Goal: Information Seeking & Learning: Learn about a topic

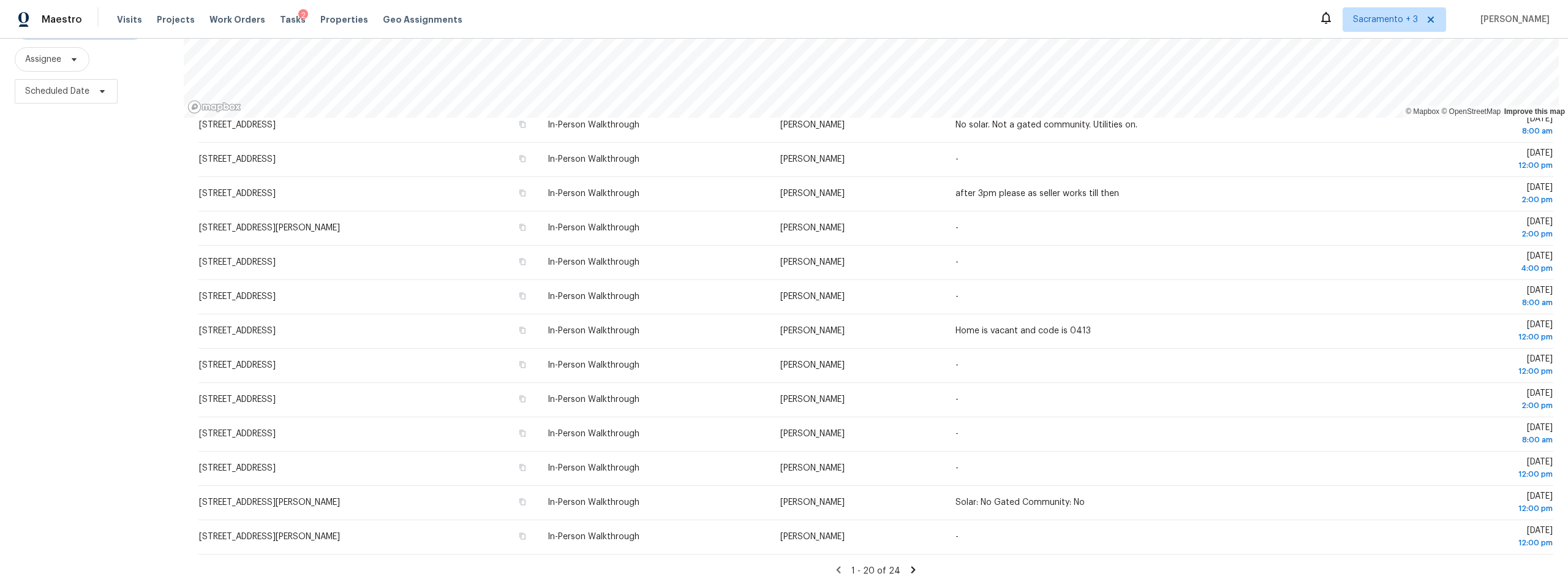
scroll to position [28, 0]
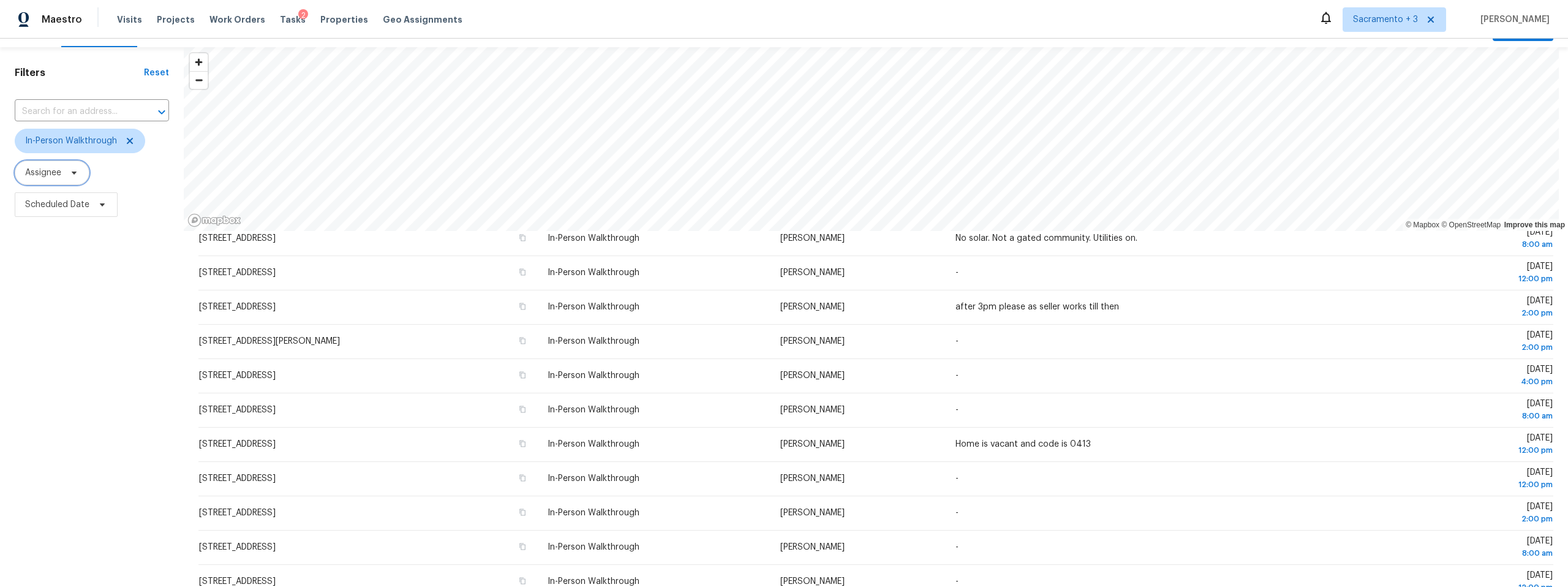
click at [69, 176] on icon at bounding box center [74, 173] width 10 height 10
type input "douglass noblett"
click at [73, 238] on label "Douglass Noblett douglass.noblett@opendoor.com" at bounding box center [165, 239] width 288 height 12
click at [30, 238] on input "Douglass Noblett douglass.noblett@opendoor.com" at bounding box center [25, 237] width 8 height 8
checkbox input "true"
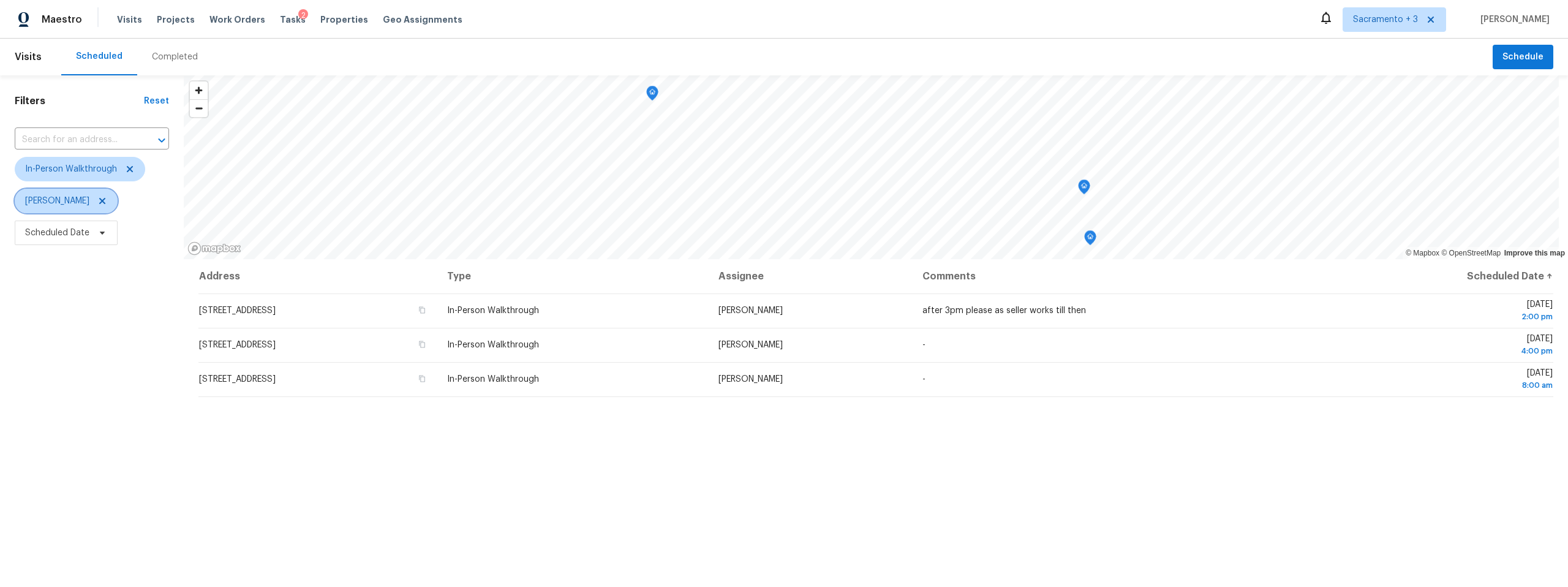
click at [78, 202] on span "[PERSON_NAME]" at bounding box center [58, 201] width 65 height 12
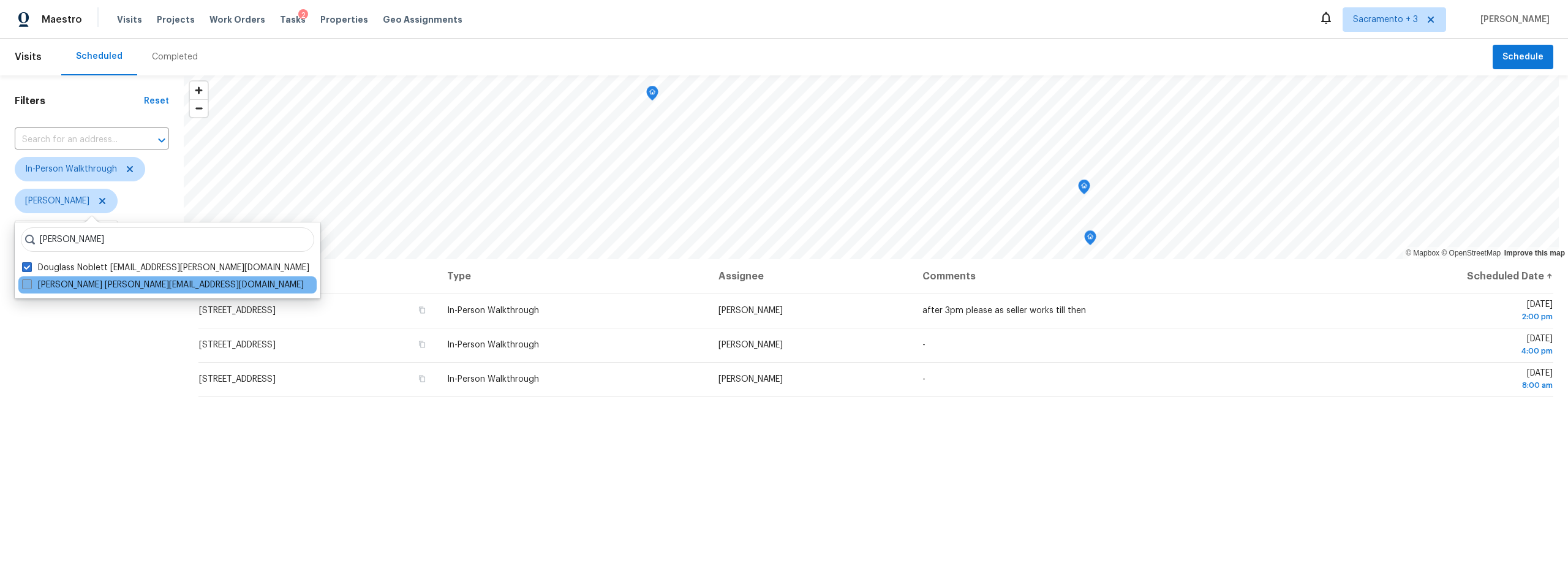
type input "toni little"
click at [27, 282] on span at bounding box center [27, 284] width 10 height 10
click at [27, 282] on input "Toni Little toni.little@opendoor.com" at bounding box center [25, 282] width 8 height 8
checkbox input "true"
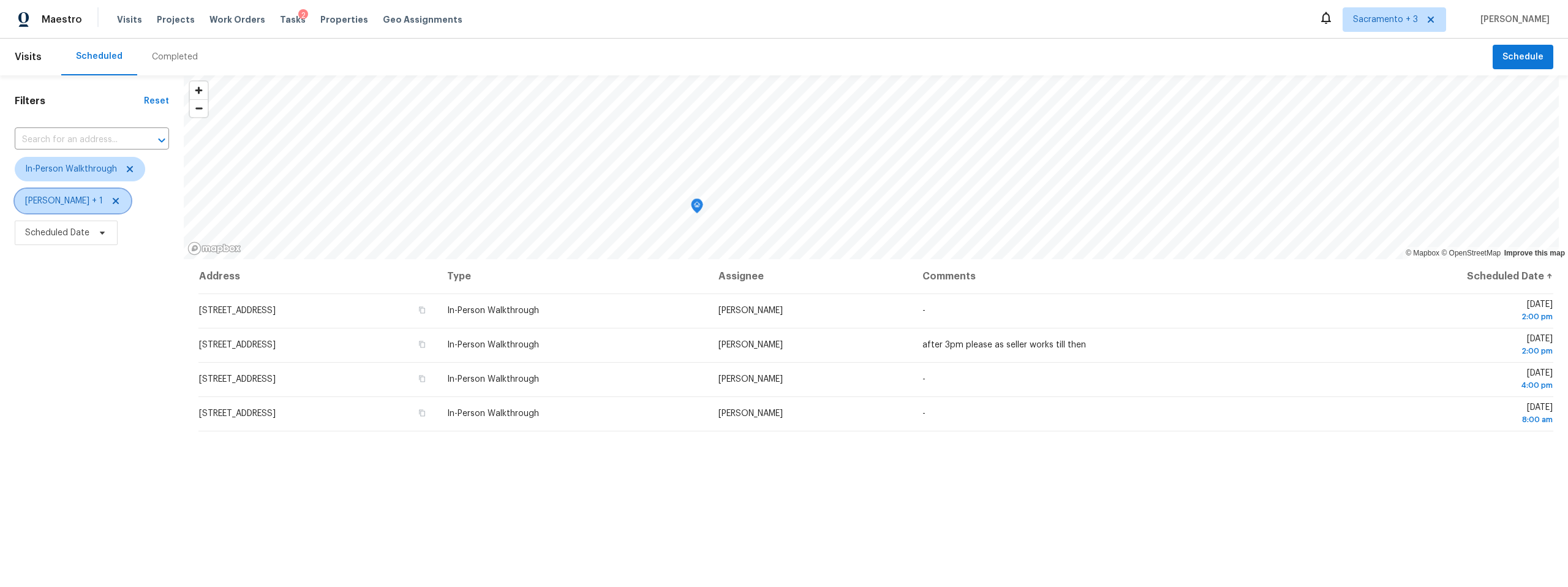
click at [119, 201] on icon at bounding box center [116, 201] width 6 height 6
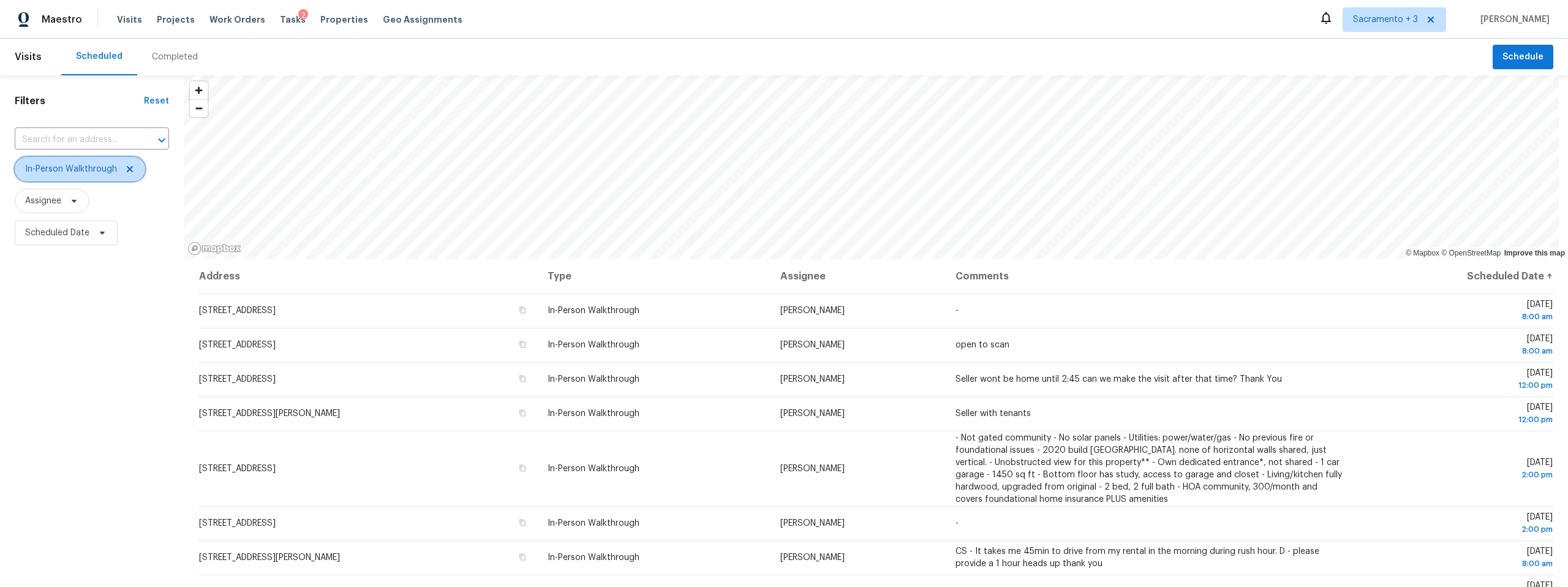
click at [104, 168] on span "In-Person Walkthrough" at bounding box center [71, 168] width 92 height 12
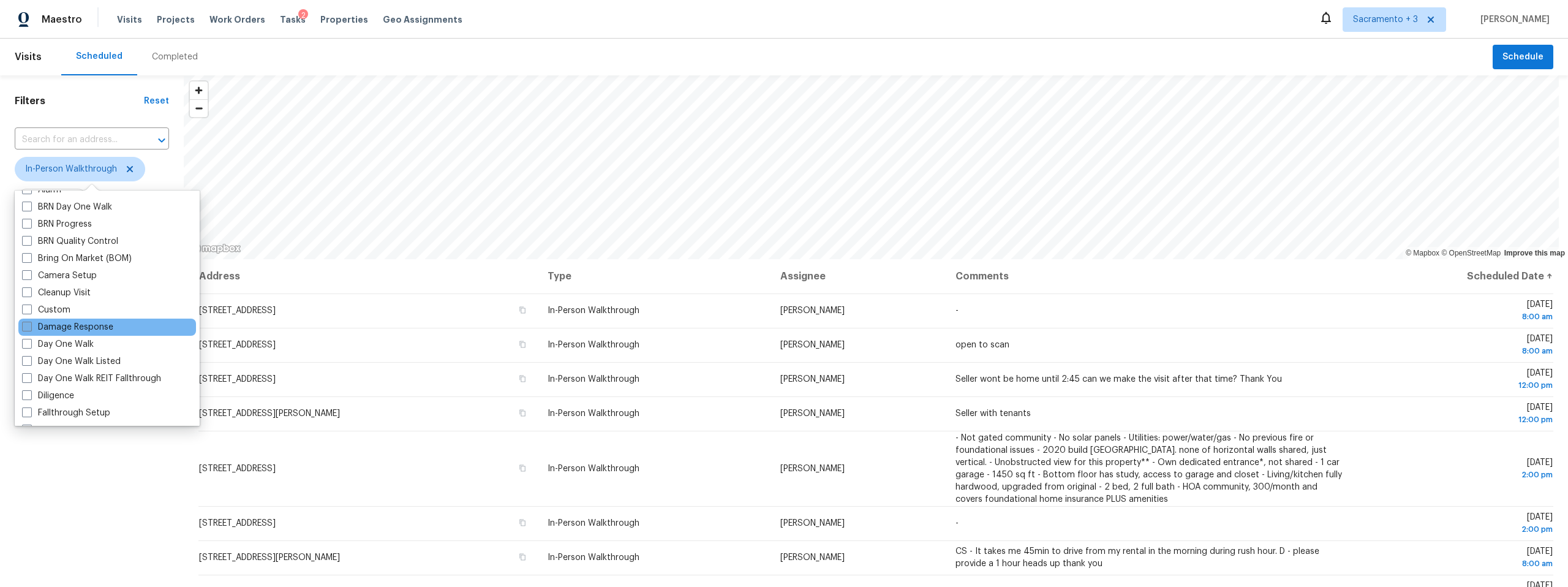
scroll to position [114, 0]
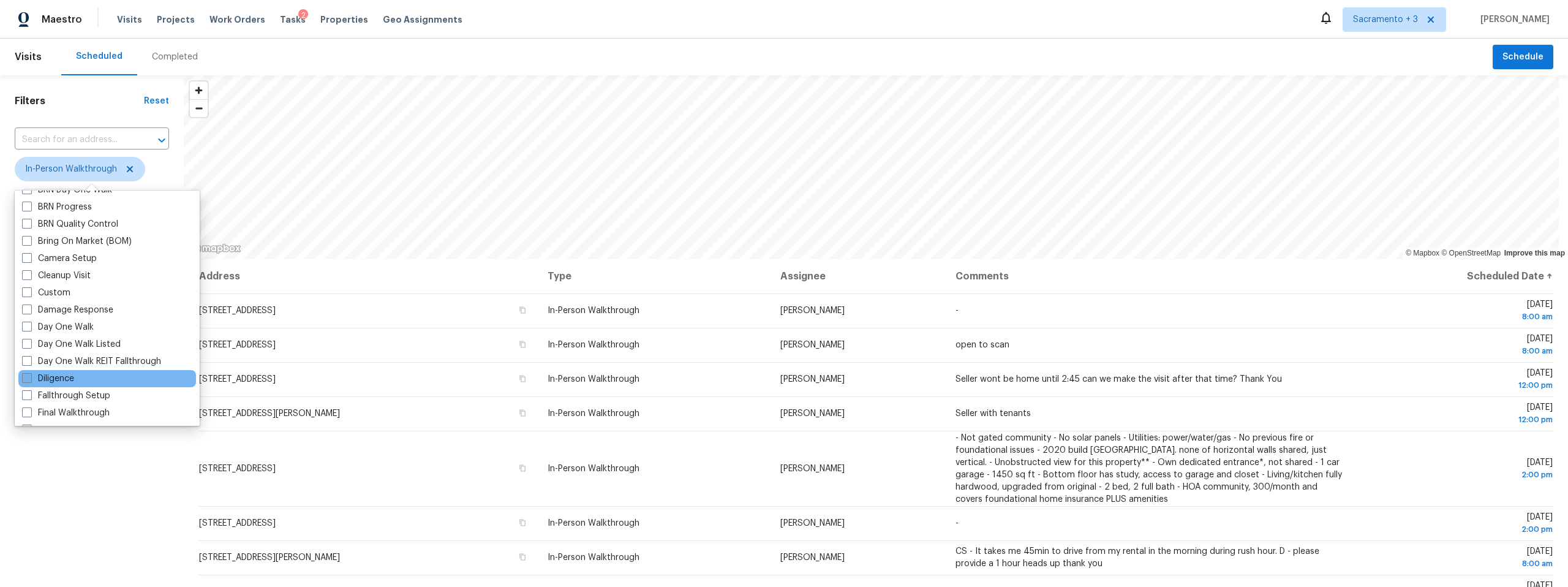
click at [28, 377] on span at bounding box center [27, 378] width 10 height 10
click at [28, 377] on input "Diligence" at bounding box center [25, 376] width 8 height 8
checkbox input "true"
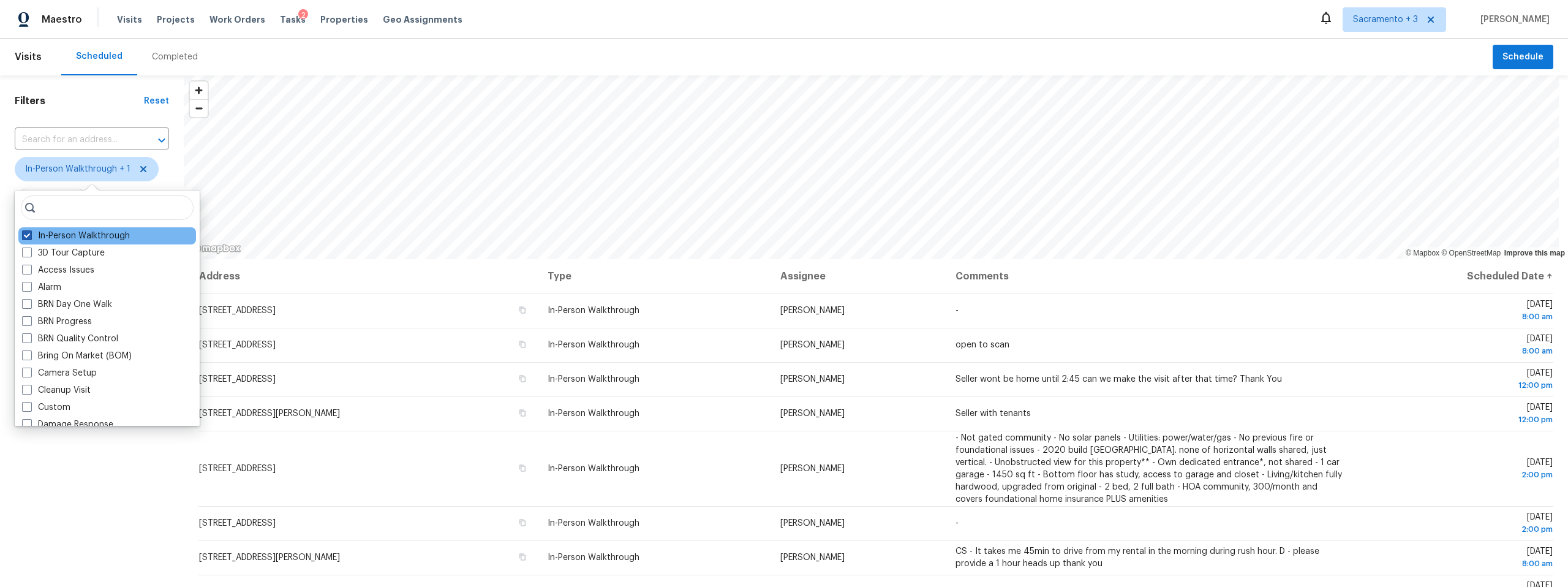
click at [27, 234] on span at bounding box center [27, 235] width 10 height 10
click at [27, 234] on input "In-Person Walkthrough" at bounding box center [25, 234] width 8 height 8
checkbox input "false"
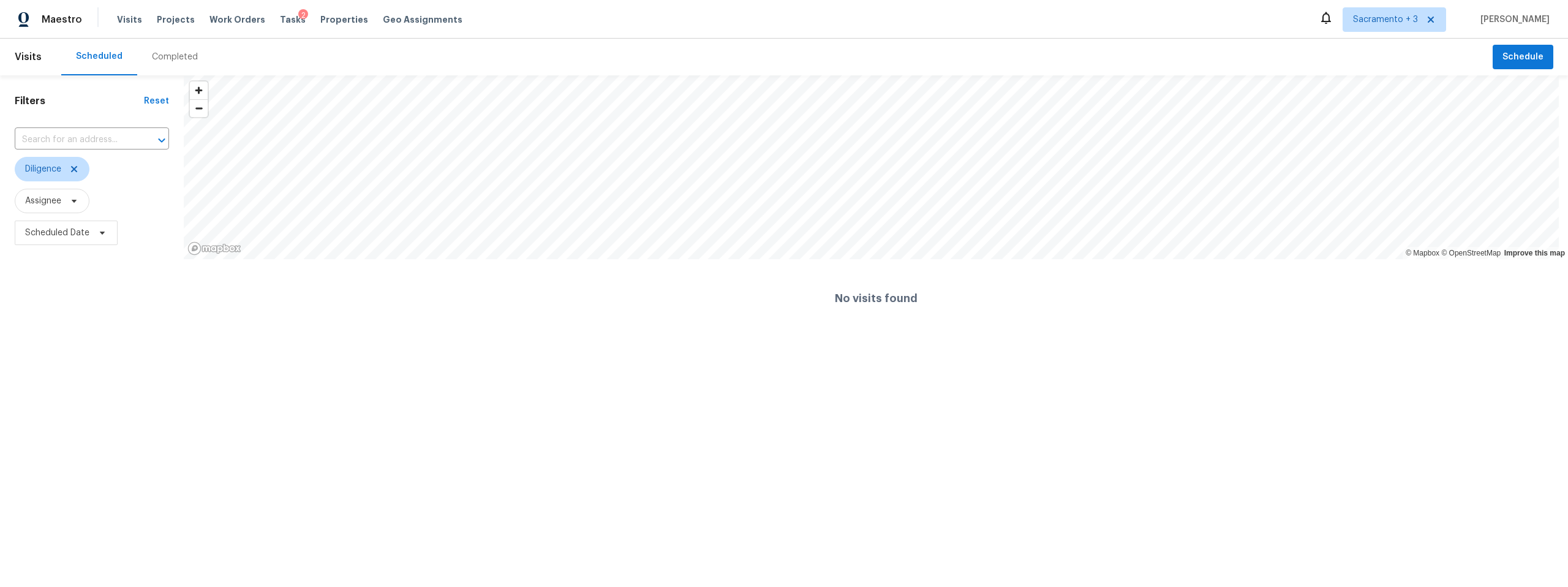
click at [318, 337] on html "Maestro Visits Projects Work Orders Tasks 2 Properties Geo Assignments Sacramen…" at bounding box center [784, 168] width 1568 height 337
click at [227, 19] on span "Work Orders" at bounding box center [237, 19] width 55 height 12
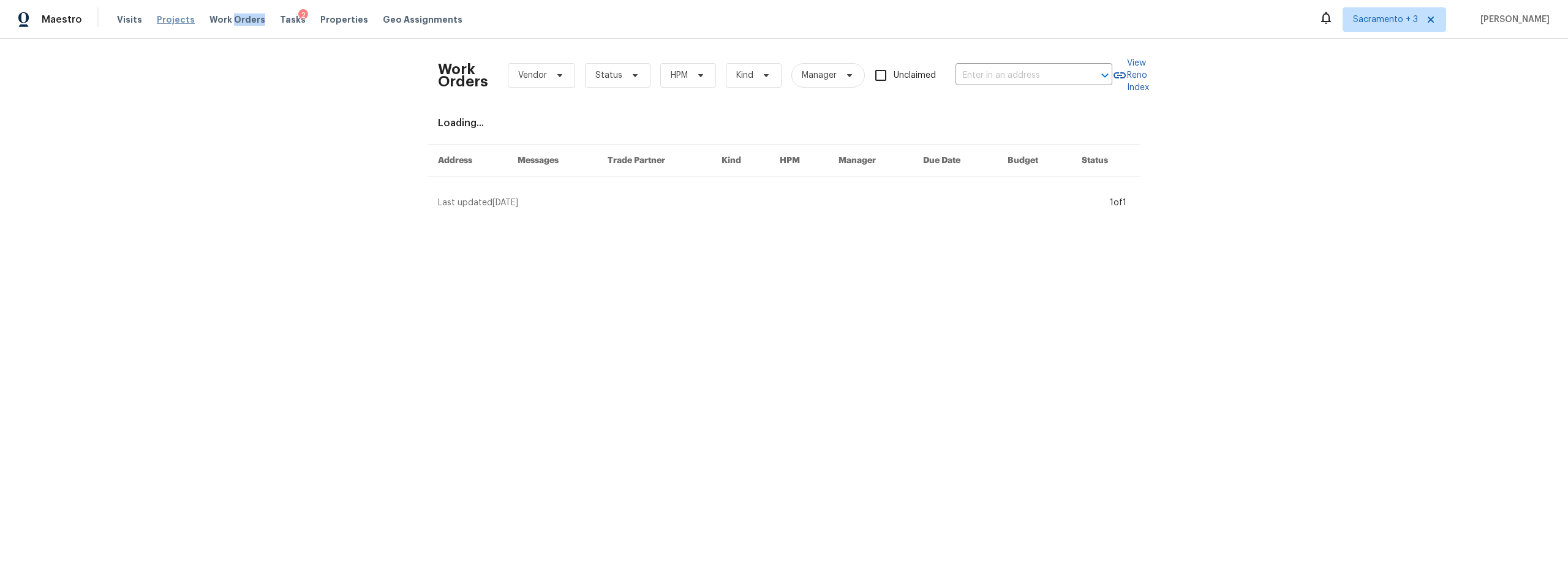
click at [180, 21] on span "Projects" at bounding box center [176, 19] width 38 height 12
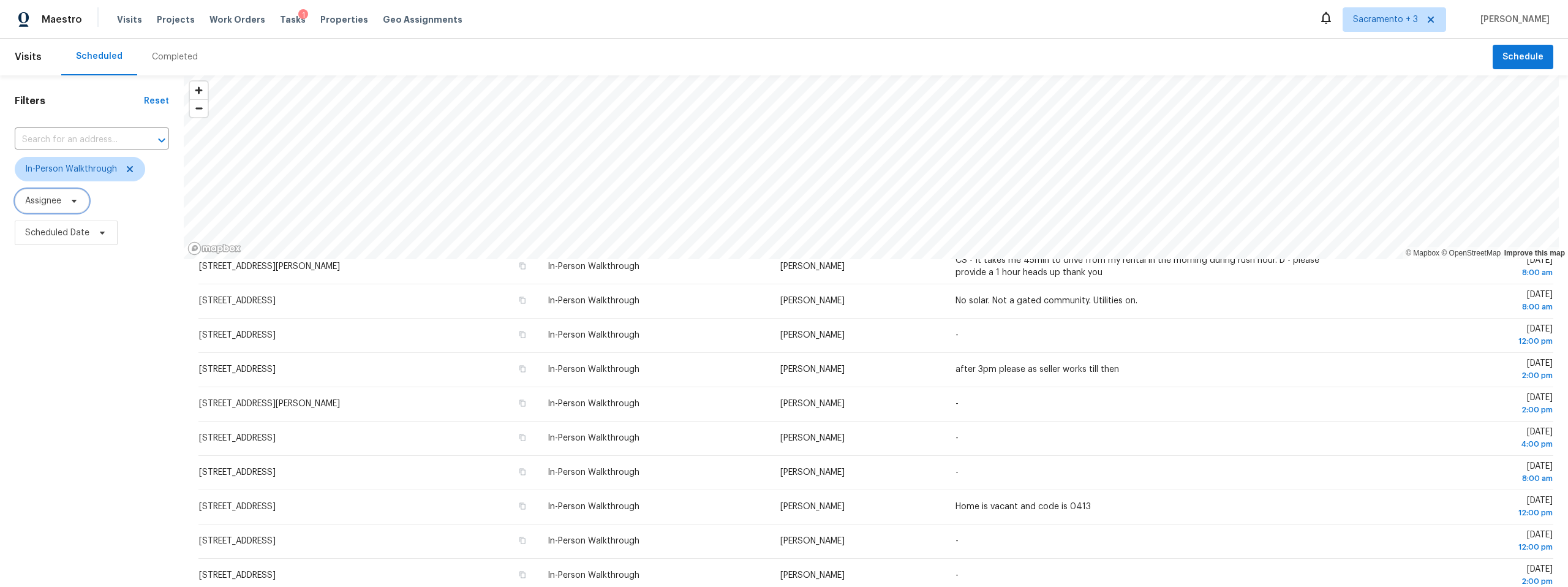
click at [72, 204] on icon at bounding box center [74, 201] width 10 height 10
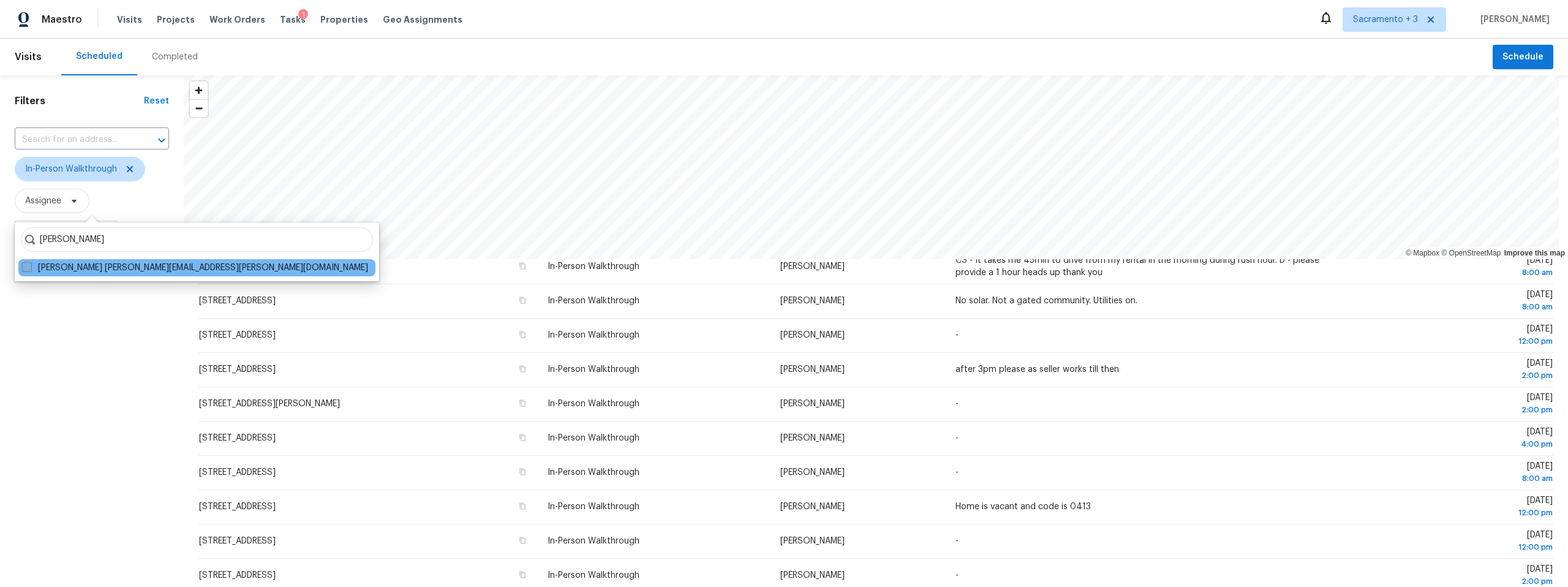
type input "karen mattingley"
click at [27, 266] on span at bounding box center [27, 267] width 10 height 10
click at [27, 266] on input "Karen Mattingley karen.mattingley@opendoor.com" at bounding box center [25, 265] width 8 height 8
checkbox input "true"
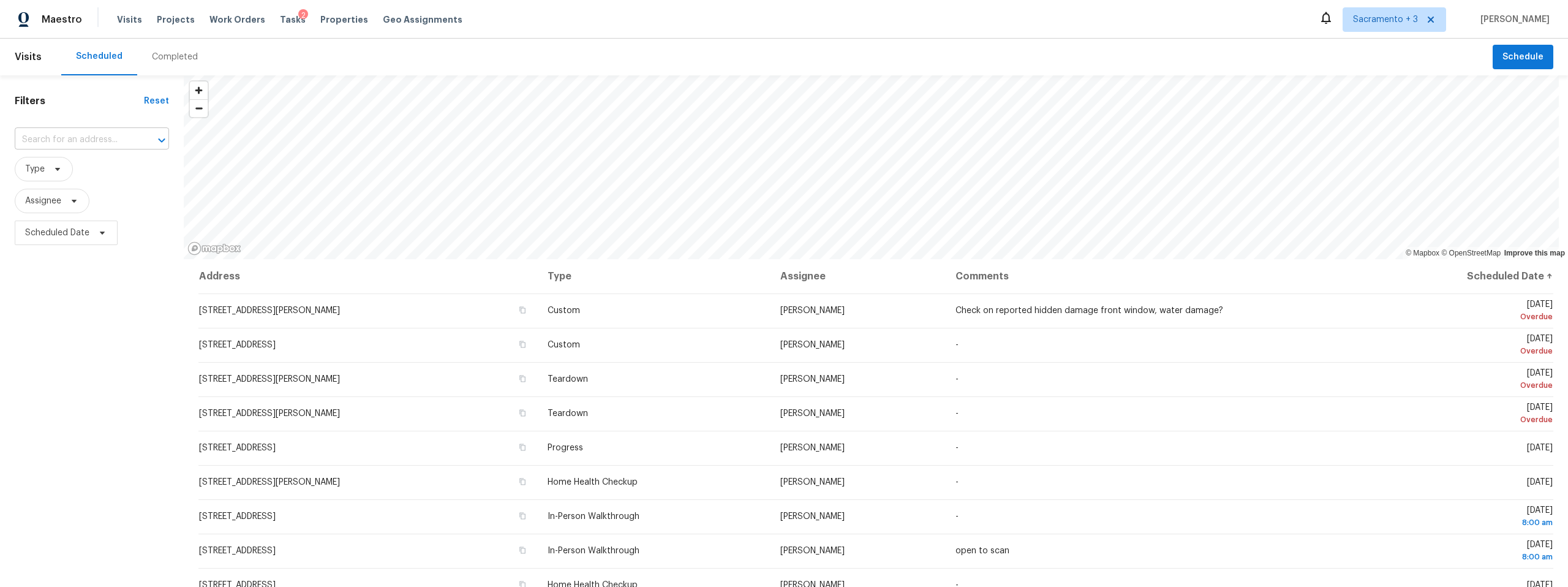
click at [97, 138] on input "text" at bounding box center [74, 140] width 120 height 19
paste input "1005 Cottonwood Dr, Roseville, CA 95661"
type input "1005 Cottonwood Dr, Roseville, CA 95661"
click at [81, 172] on li "1005 Cottonwood Dr, Roseville, CA 95661" at bounding box center [92, 167] width 154 height 20
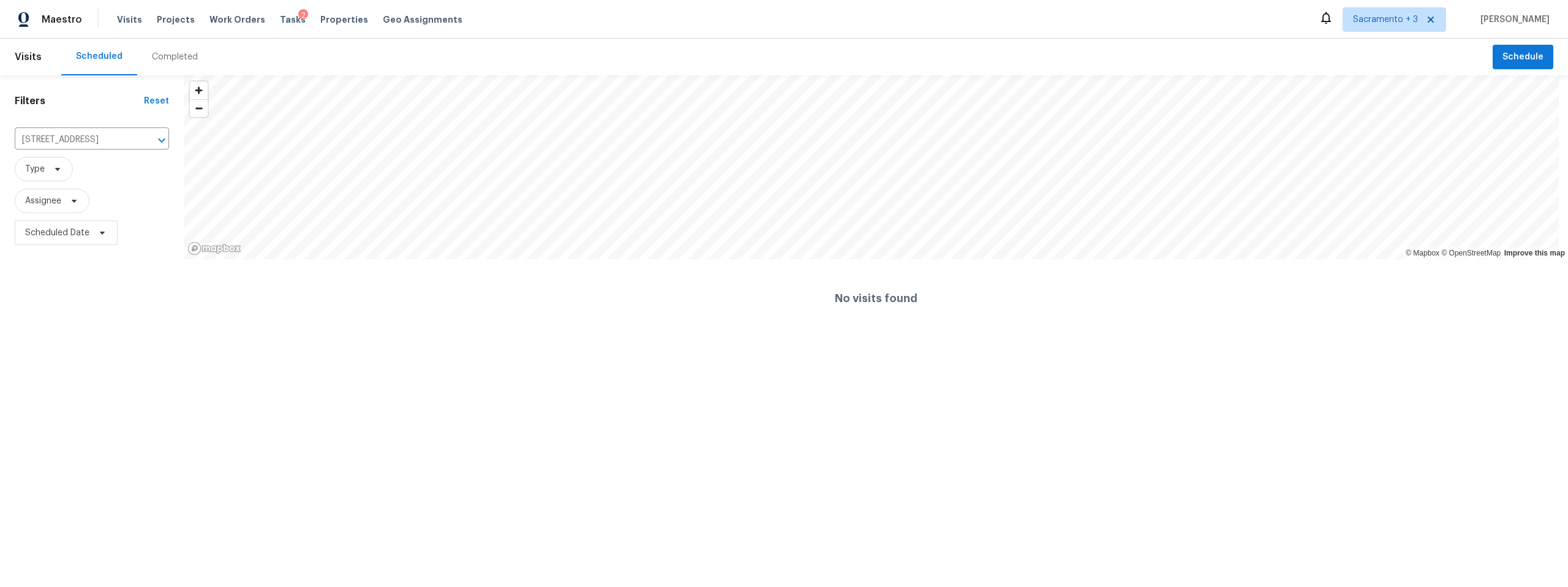
click at [161, 62] on div "Completed" at bounding box center [175, 57] width 46 height 12
click at [100, 135] on div at bounding box center [784, 293] width 1568 height 587
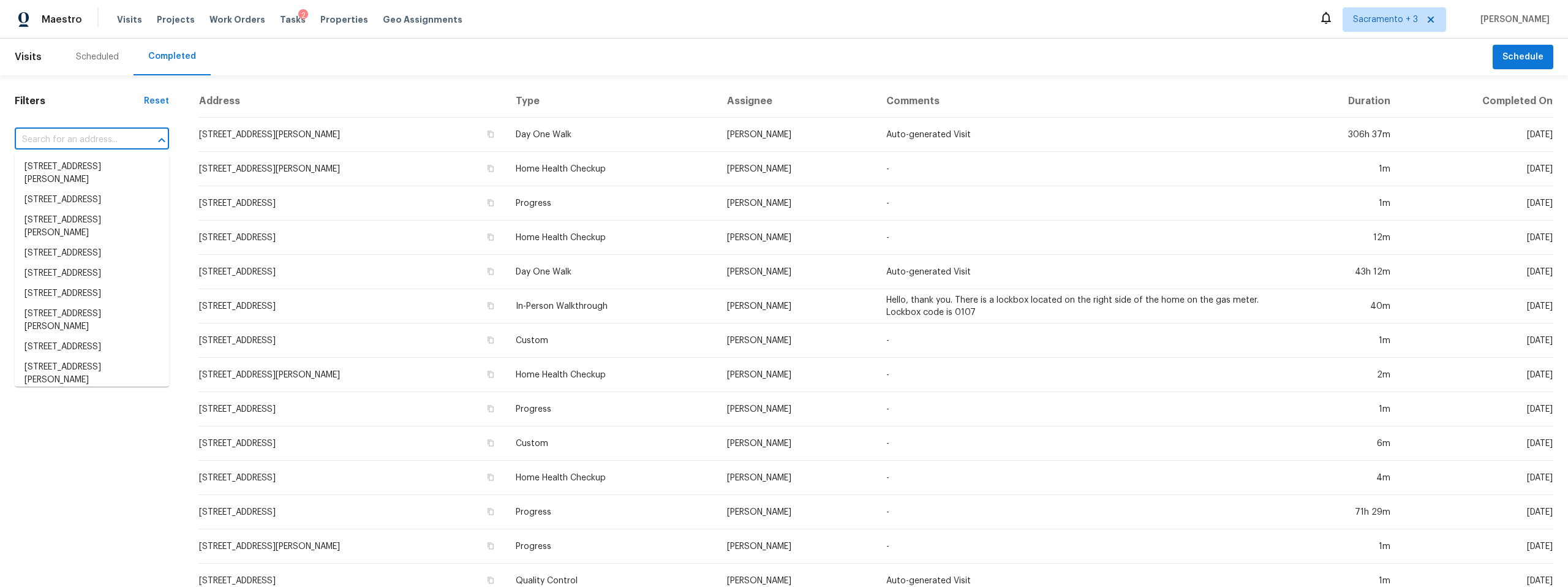
click at [100, 140] on input "text" at bounding box center [74, 140] width 120 height 19
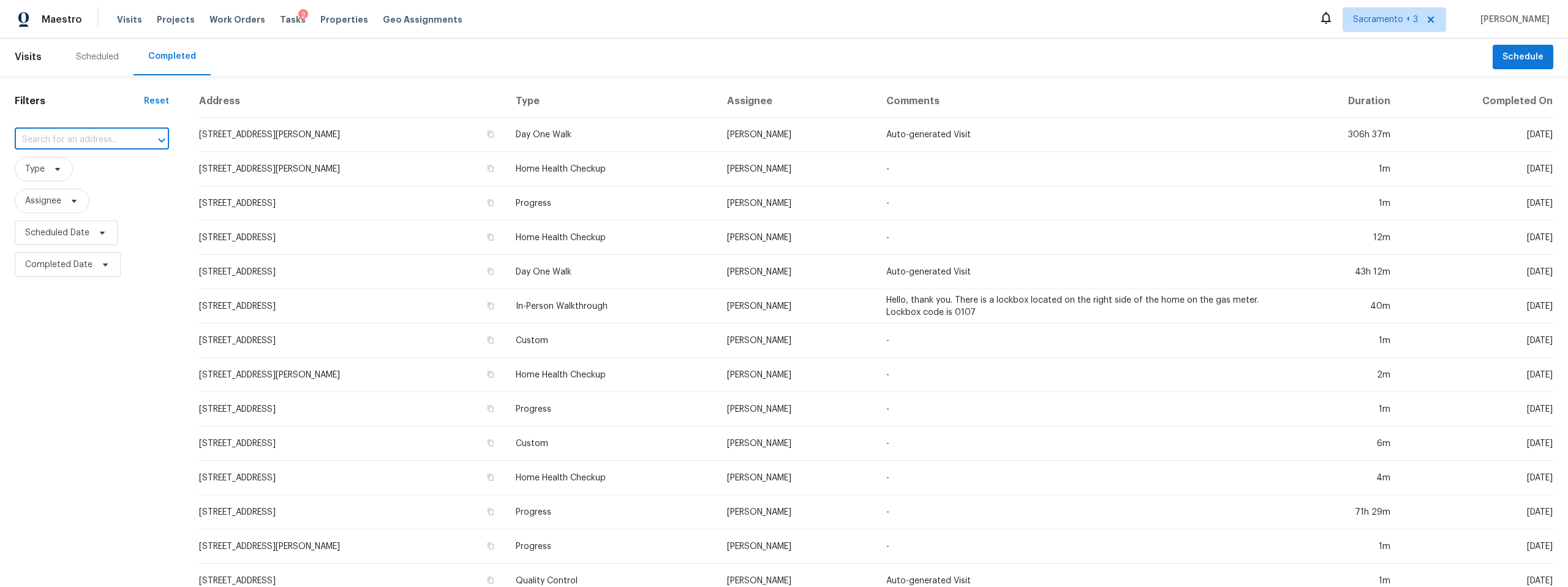
paste input "1005 Cottonwood Dr, Roseville, CA 95661"
type input "1005 Cottonwood Dr, Roseville, CA 95661"
click at [114, 176] on li "[STREET_ADDRESS]" at bounding box center [92, 167] width 154 height 20
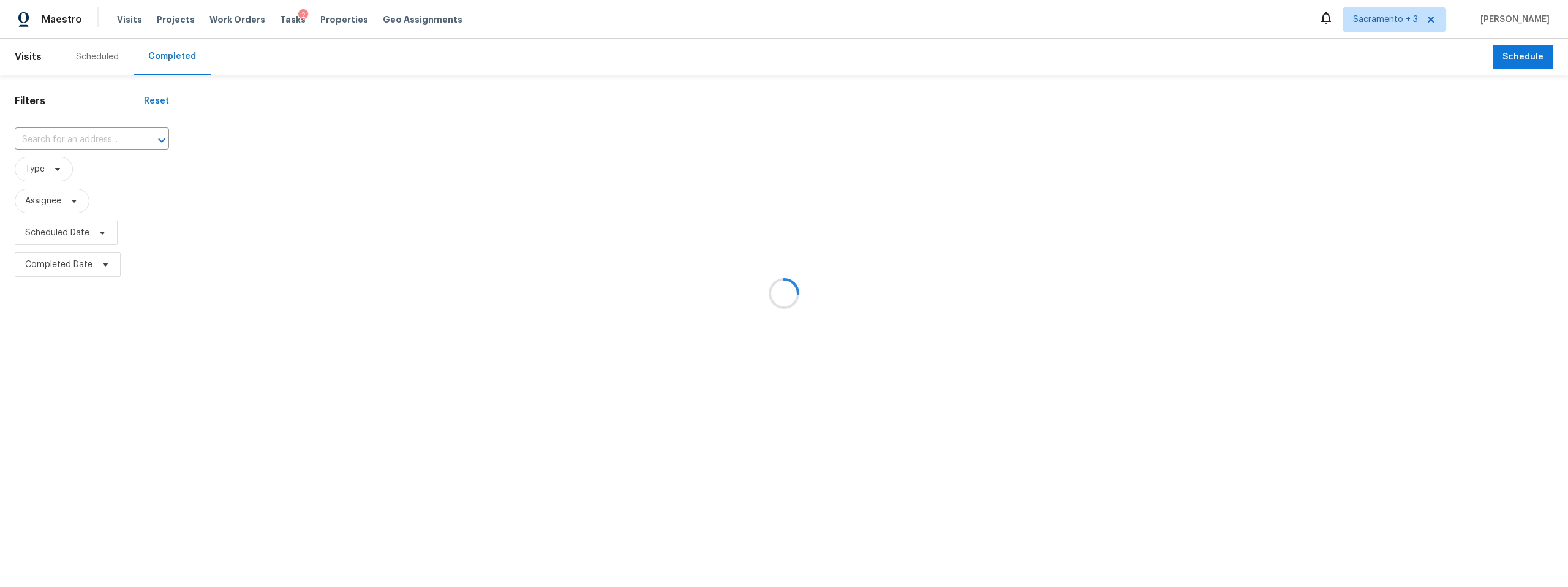
type input "[STREET_ADDRESS]"
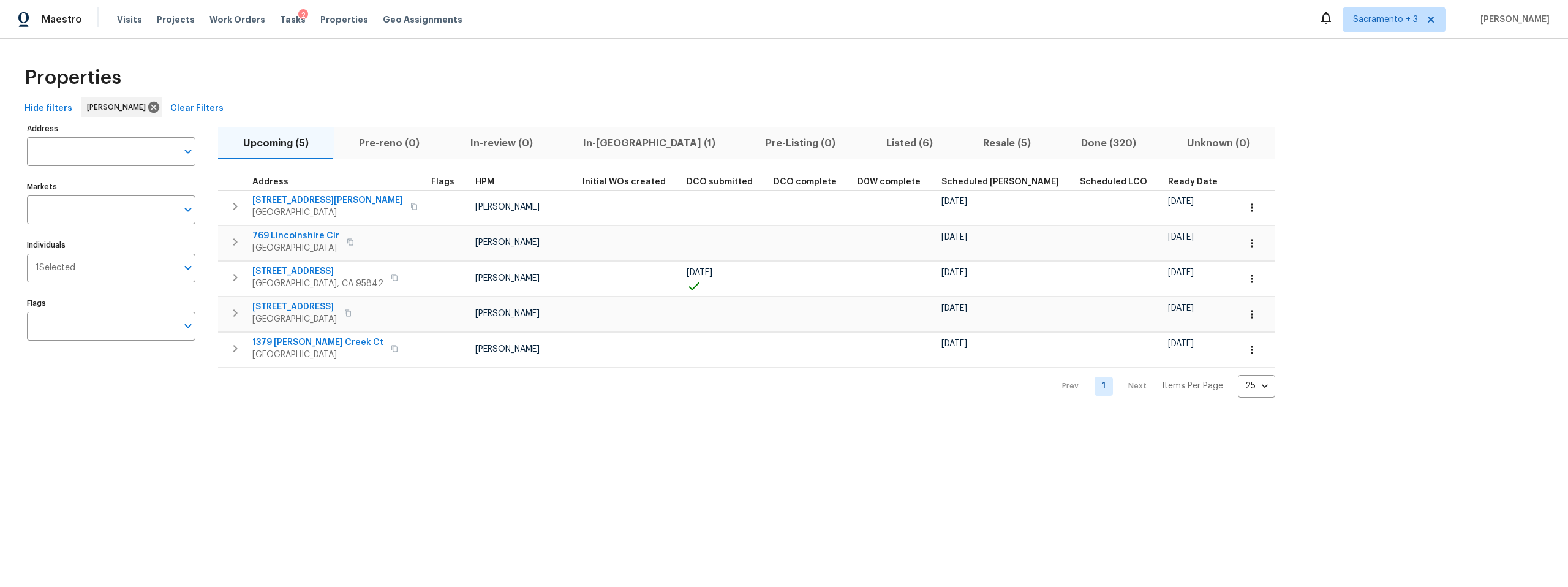
click at [942, 180] on span "Scheduled COE" at bounding box center [1001, 182] width 118 height 8
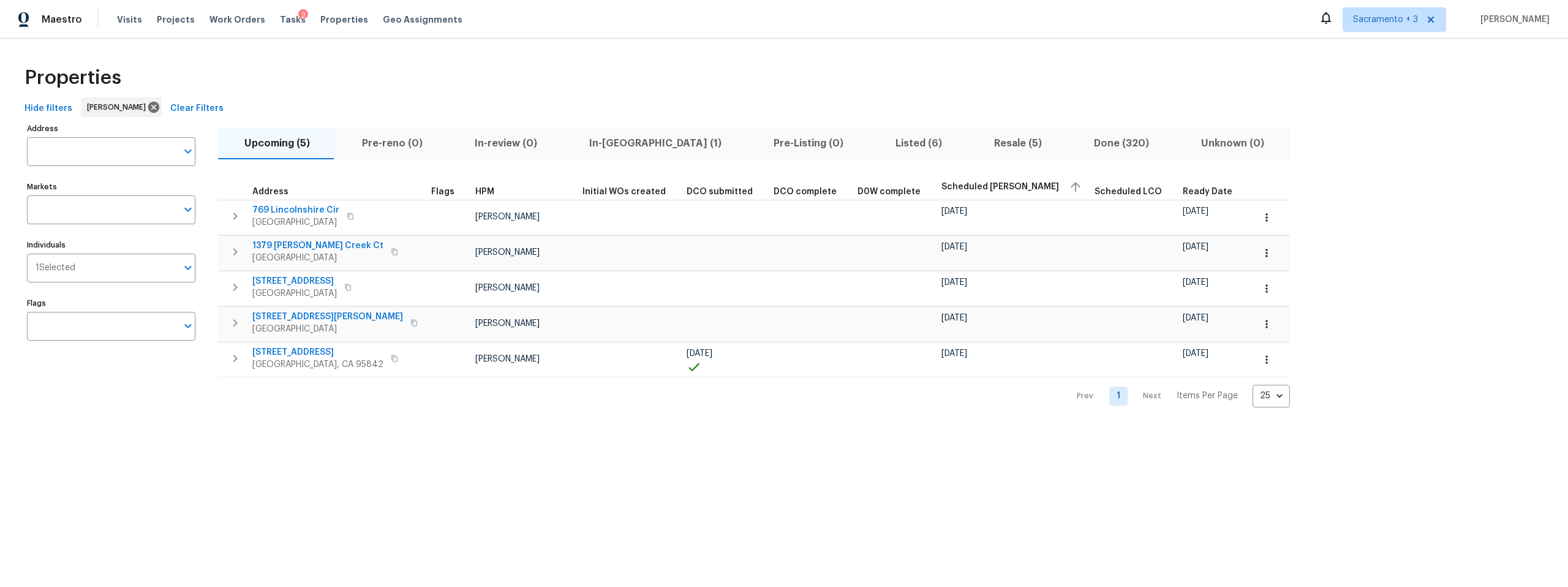
click at [1183, 195] on span "Ready Date" at bounding box center [1208, 191] width 50 height 8
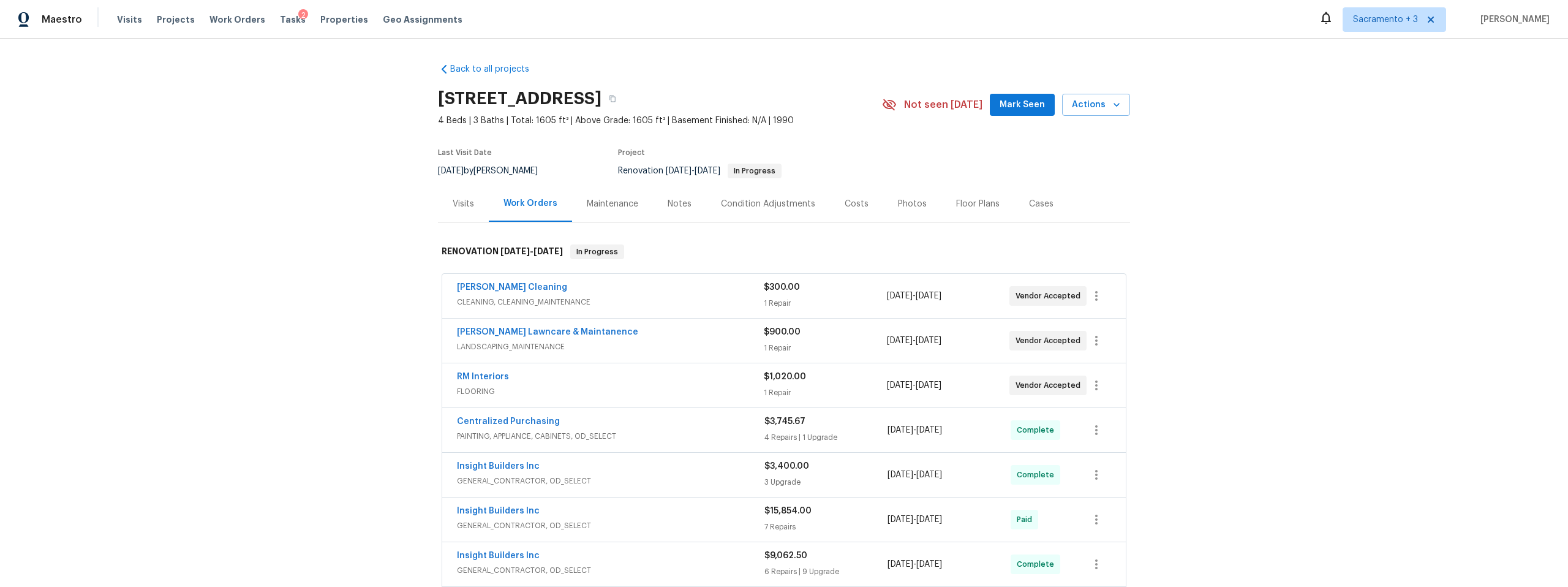
click at [850, 202] on div "Costs" at bounding box center [857, 203] width 24 height 12
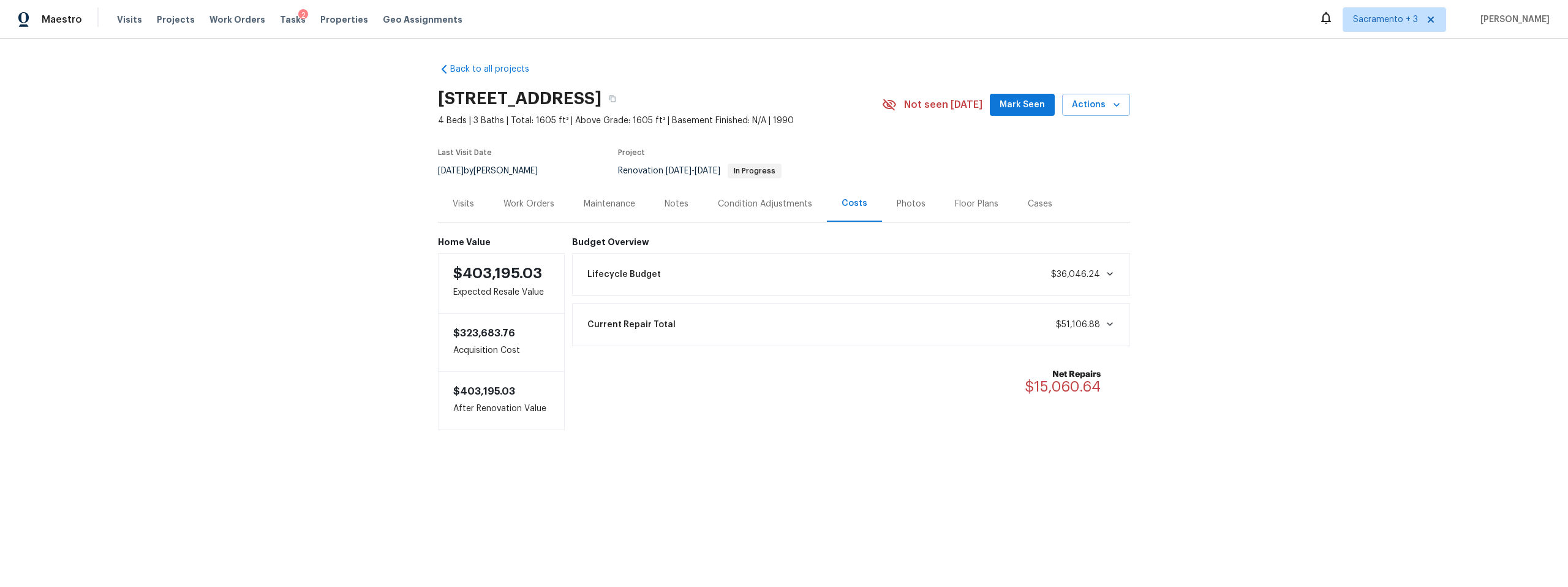
click at [668, 205] on div "Notes" at bounding box center [677, 203] width 24 height 12
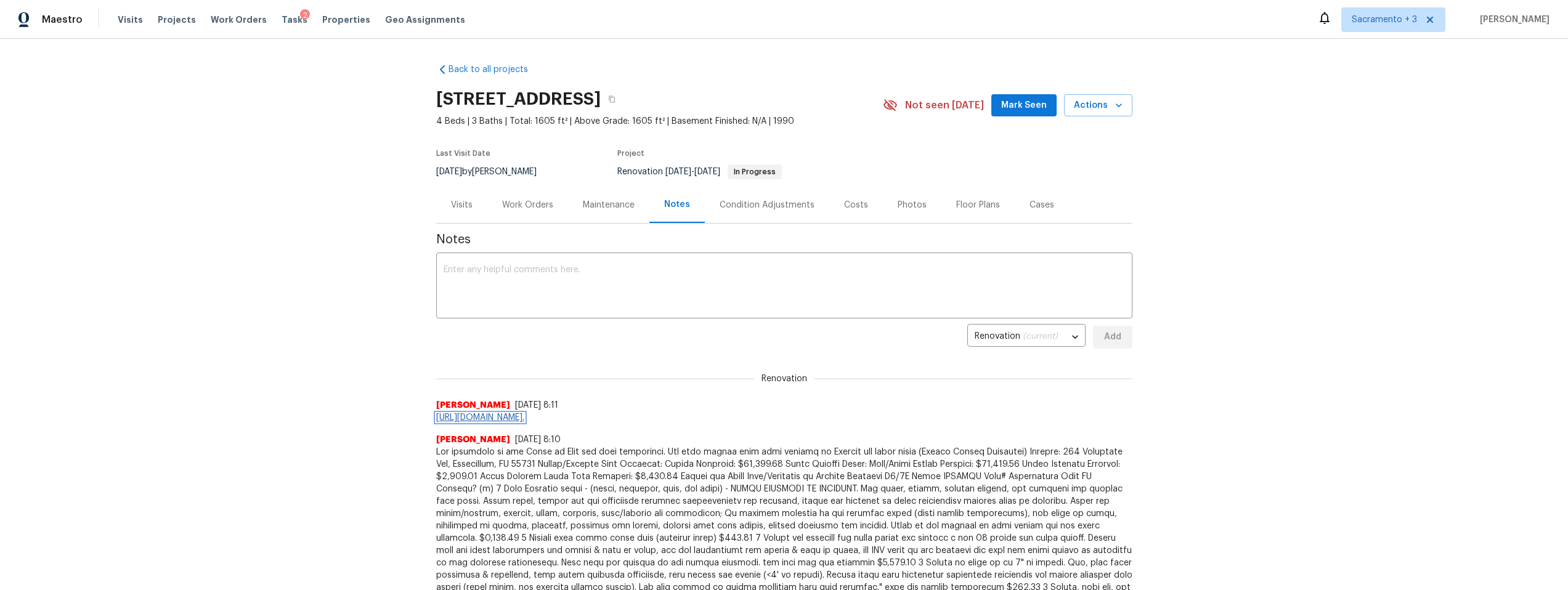
click at [524, 414] on link "[URL][DOMAIN_NAME]." at bounding box center [480, 417] width 88 height 8
click at [524, 421] on link "[URL][DOMAIN_NAME]." at bounding box center [480, 417] width 88 height 8
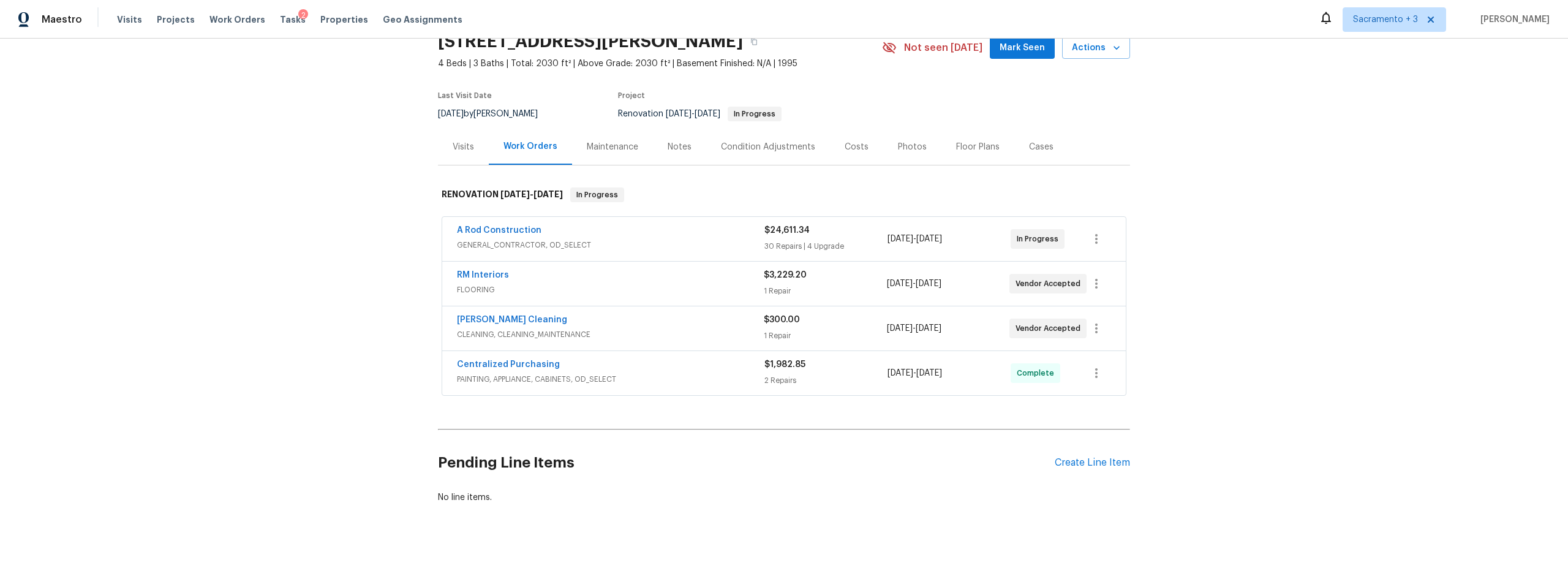
scroll to position [66, 0]
click at [671, 142] on div "Notes" at bounding box center [680, 147] width 24 height 12
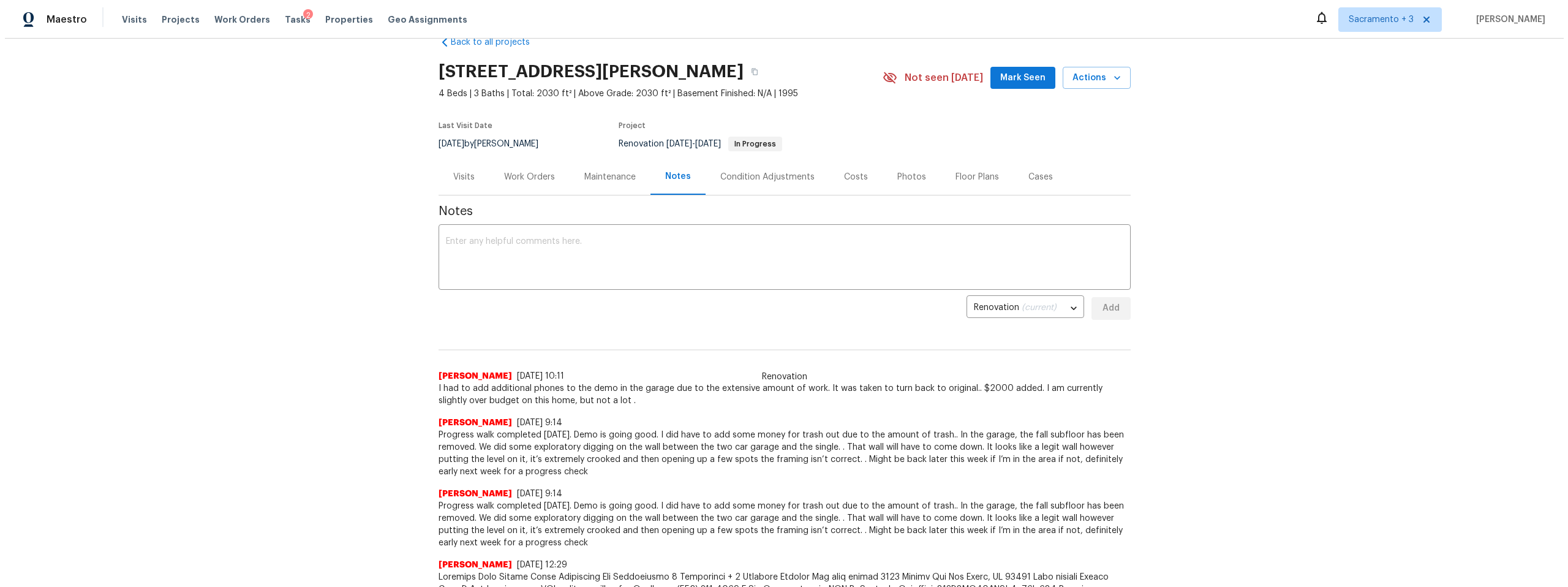
scroll to position [29, 0]
click at [839, 173] on div "Costs" at bounding box center [851, 174] width 24 height 12
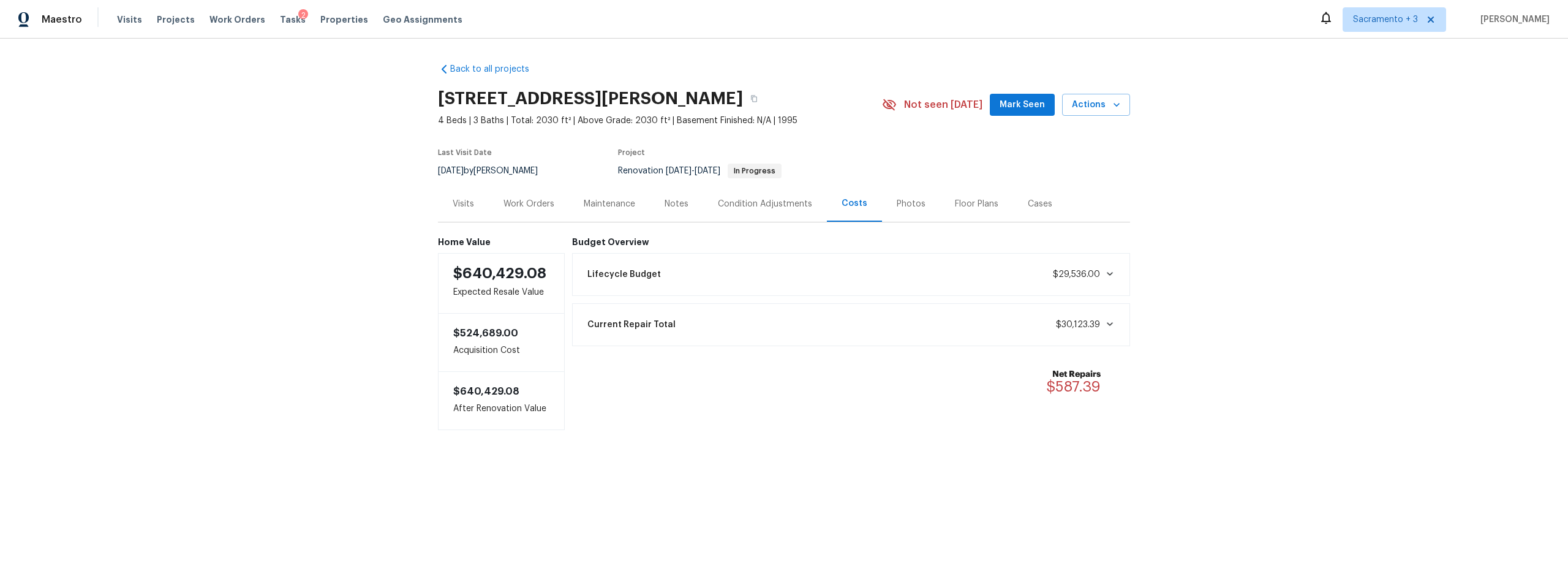
click at [513, 205] on div "Work Orders" at bounding box center [529, 203] width 51 height 12
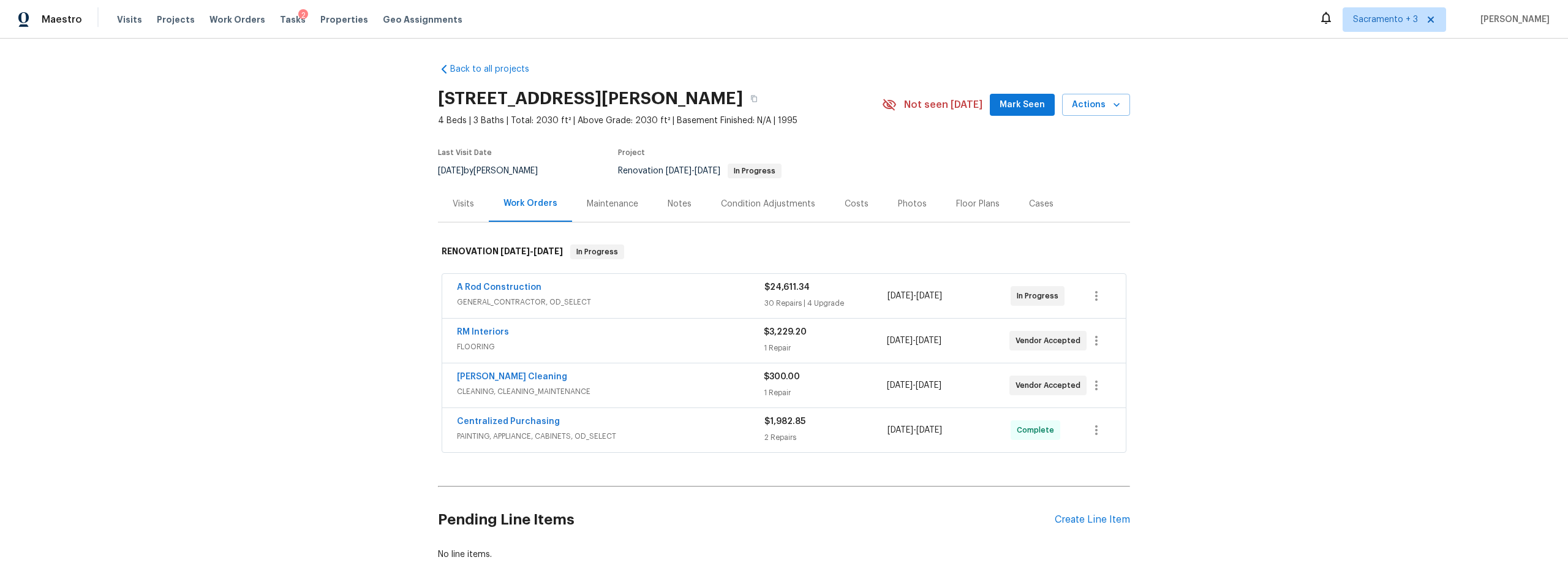
click at [525, 202] on div "Work Orders" at bounding box center [530, 203] width 54 height 12
click at [680, 206] on div "Notes" at bounding box center [680, 203] width 24 height 12
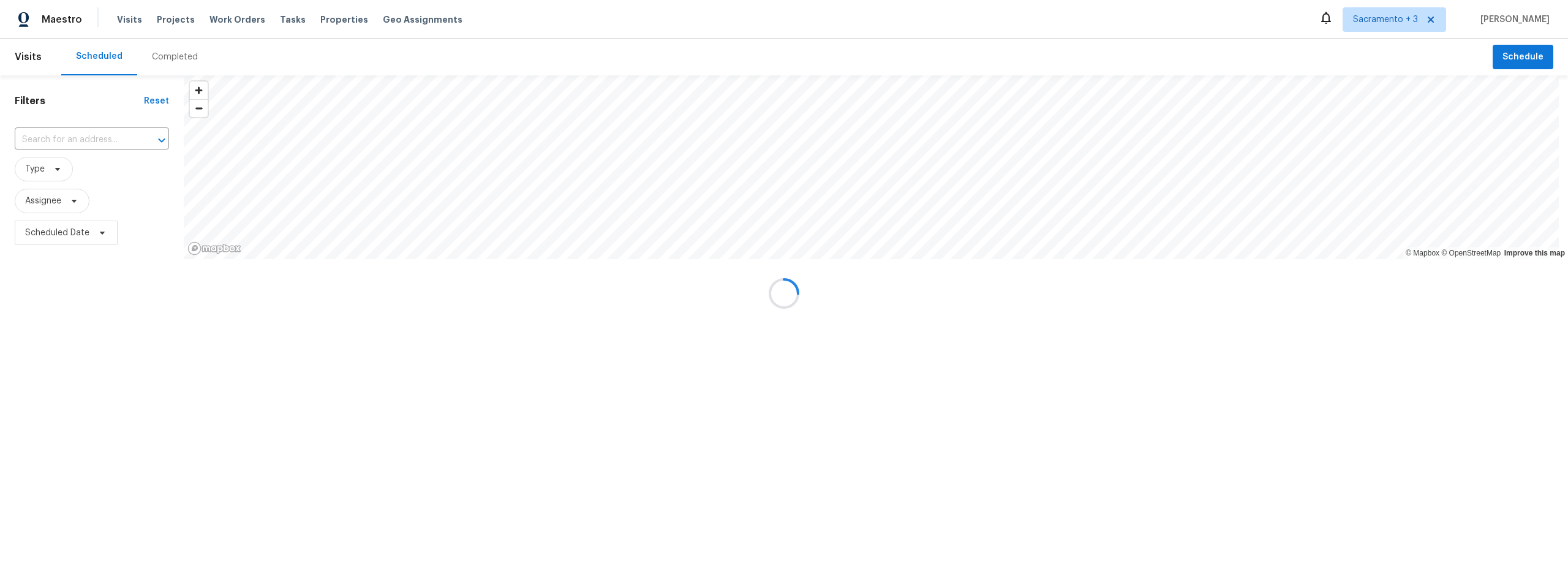
click at [83, 143] on div at bounding box center [784, 293] width 1568 height 587
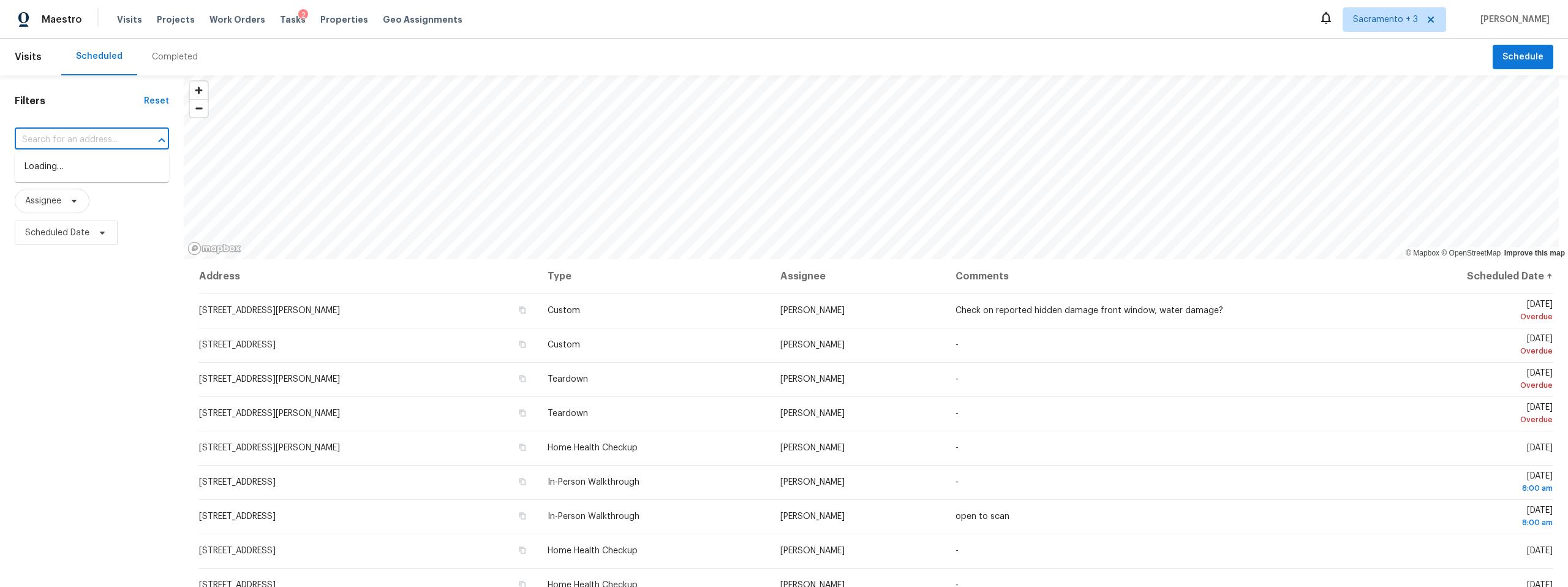
click at [81, 140] on input "text" at bounding box center [74, 140] width 120 height 19
click at [168, 57] on div "Completed" at bounding box center [175, 57] width 46 height 12
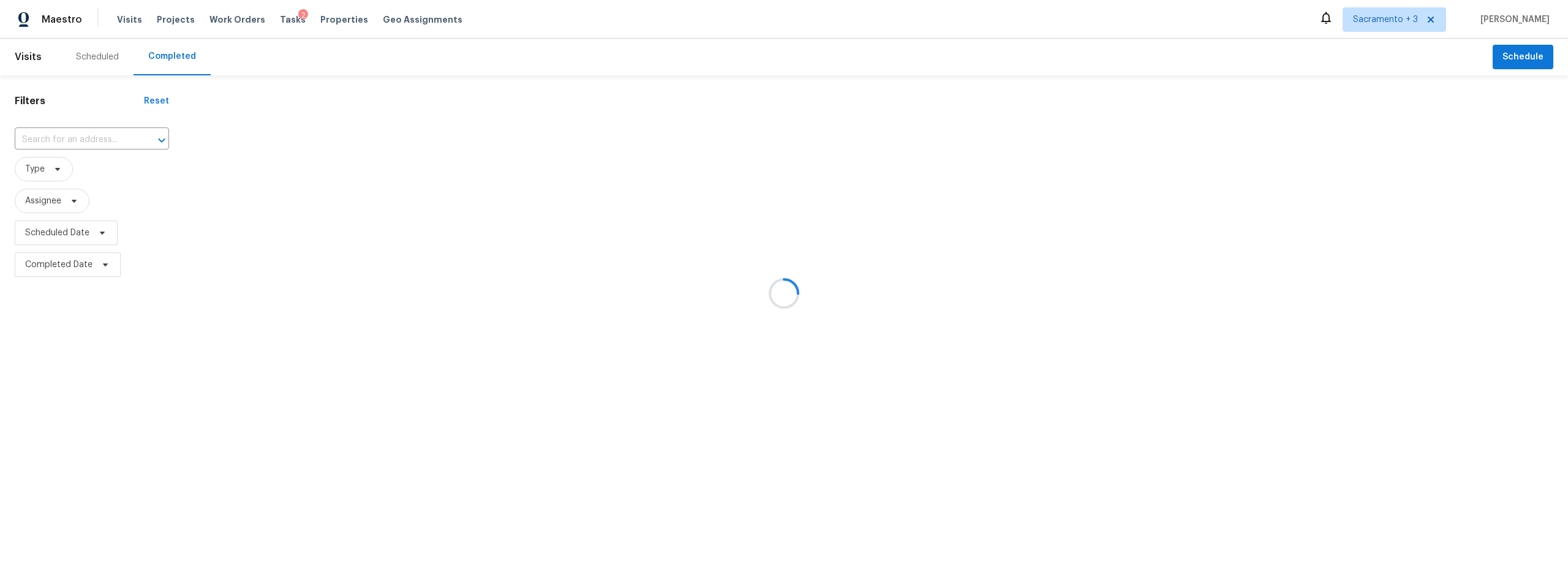
click at [60, 135] on div at bounding box center [784, 293] width 1568 height 587
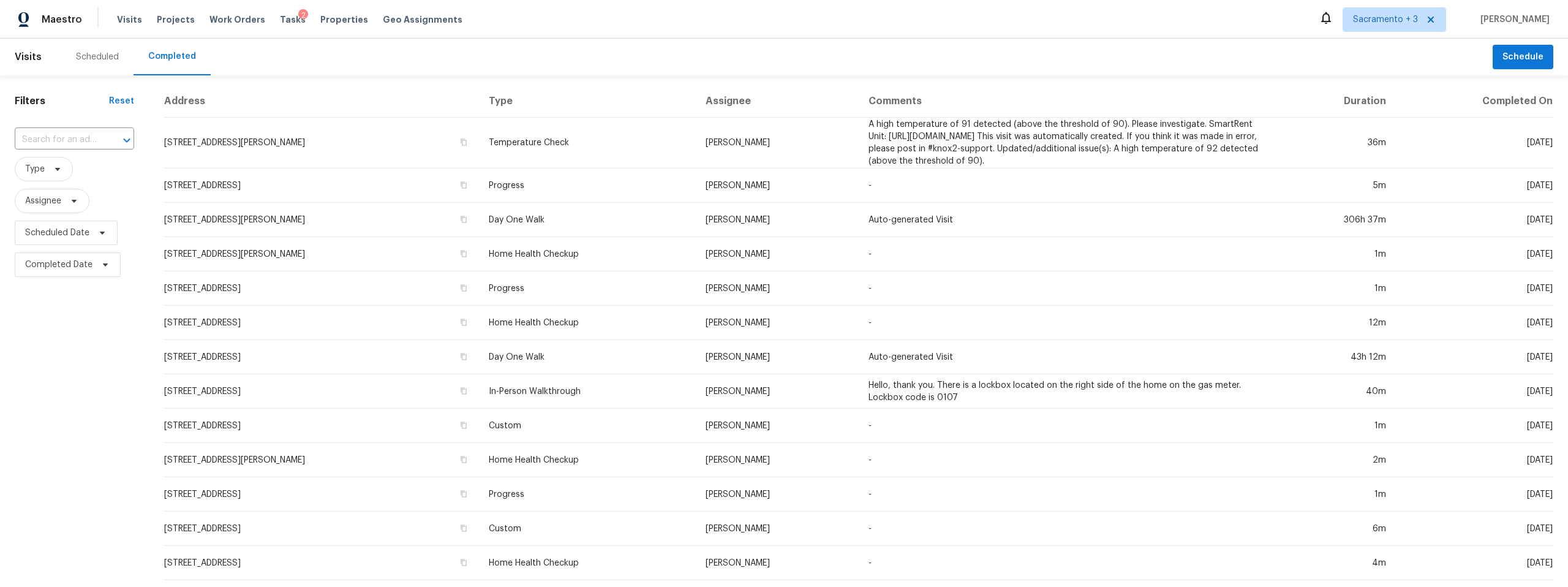
click at [60, 141] on input "text" at bounding box center [57, 140] width 85 height 19
paste input "1005 Cottonwood Dr, Roseville, CA 95661"
type input "1005 Cottonwood Dr, Roseville, CA 95661"
click at [74, 177] on li "1005 Cottonwood Dr, Roseville, CA 95661" at bounding box center [69, 167] width 108 height 20
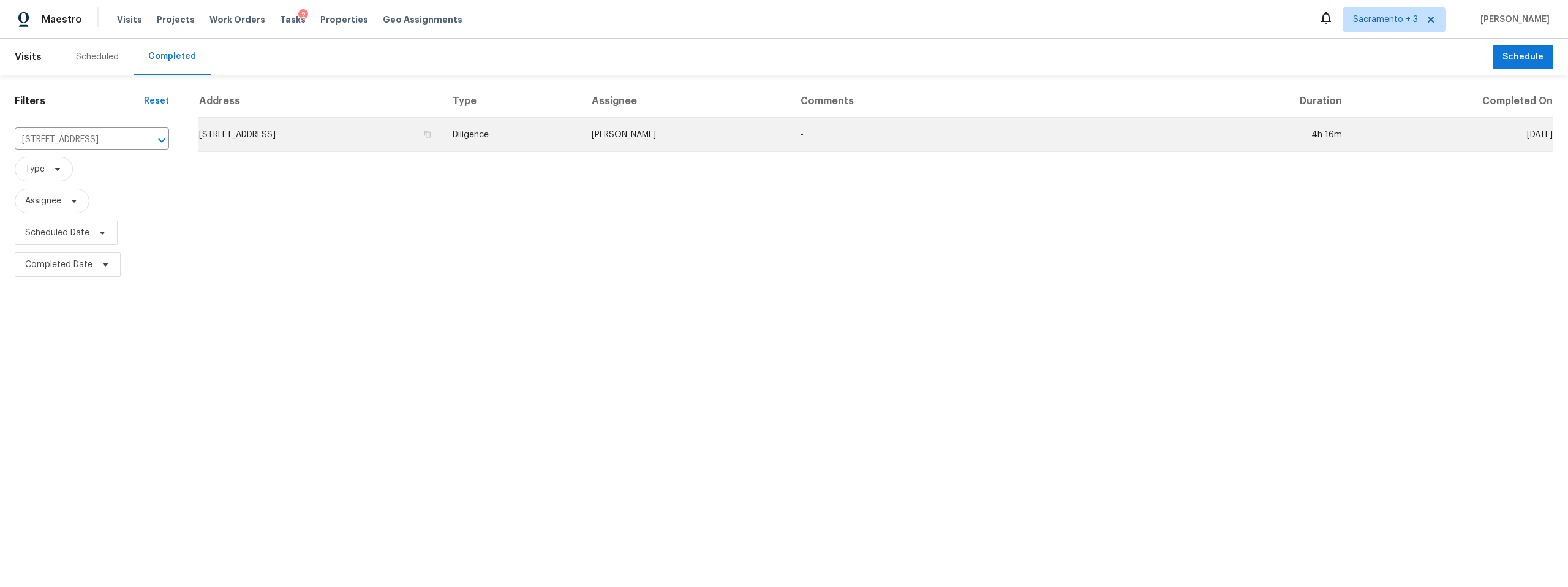
click at [361, 135] on td "1005 Cottonwood Dr, Roseville, CA 95661" at bounding box center [320, 135] width 245 height 34
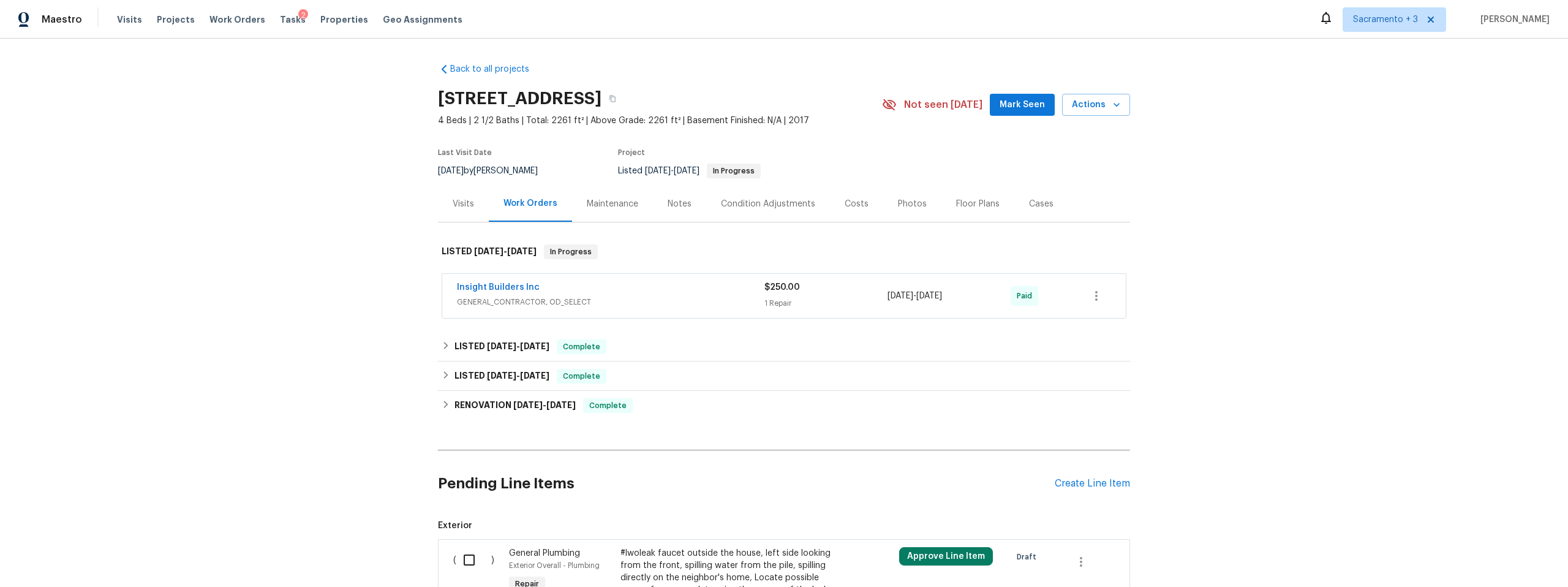
click at [459, 203] on div "Visits" at bounding box center [464, 203] width 22 height 12
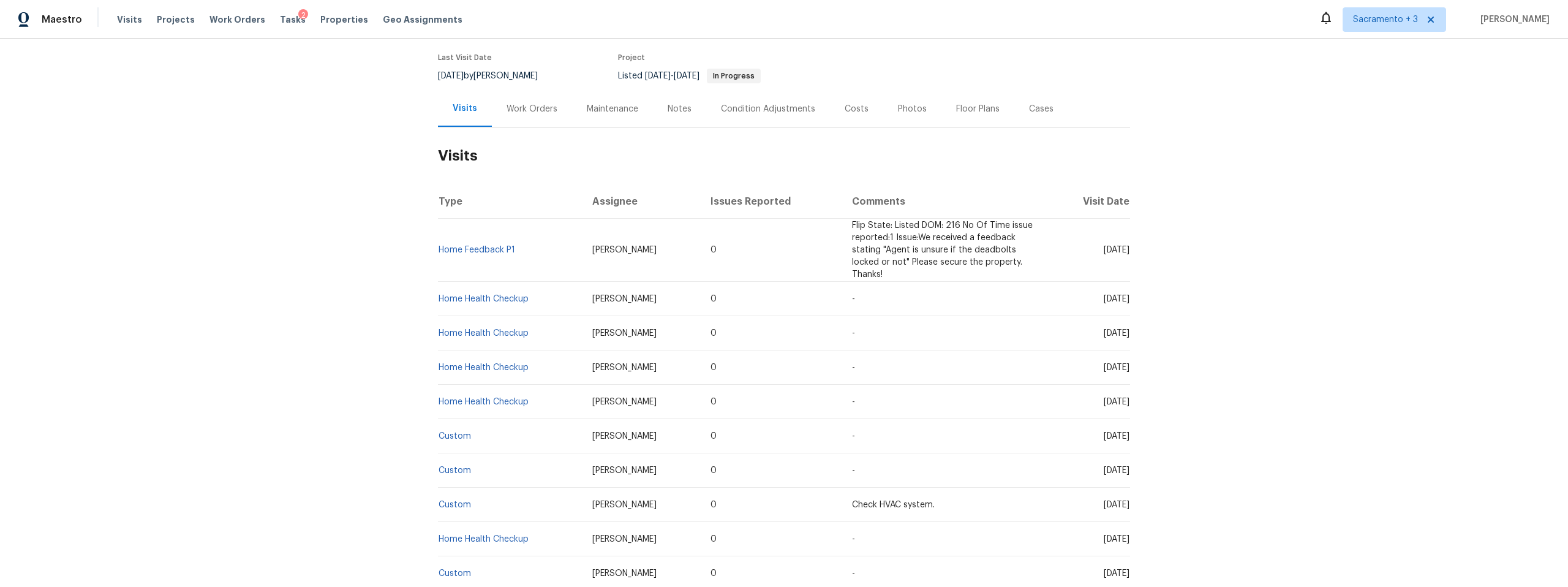
scroll to position [97, 0]
click at [495, 327] on link "Home Health Checkup" at bounding box center [484, 331] width 90 height 8
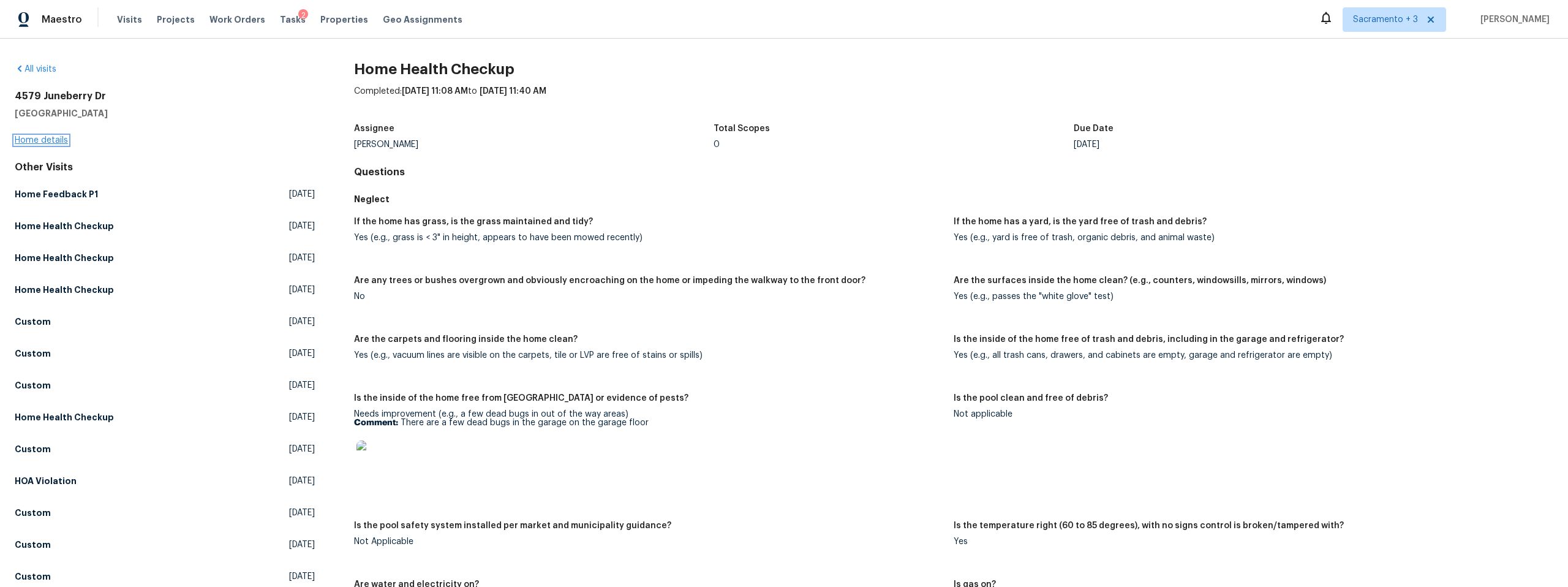
click at [51, 139] on link "Home details" at bounding box center [41, 140] width 53 height 8
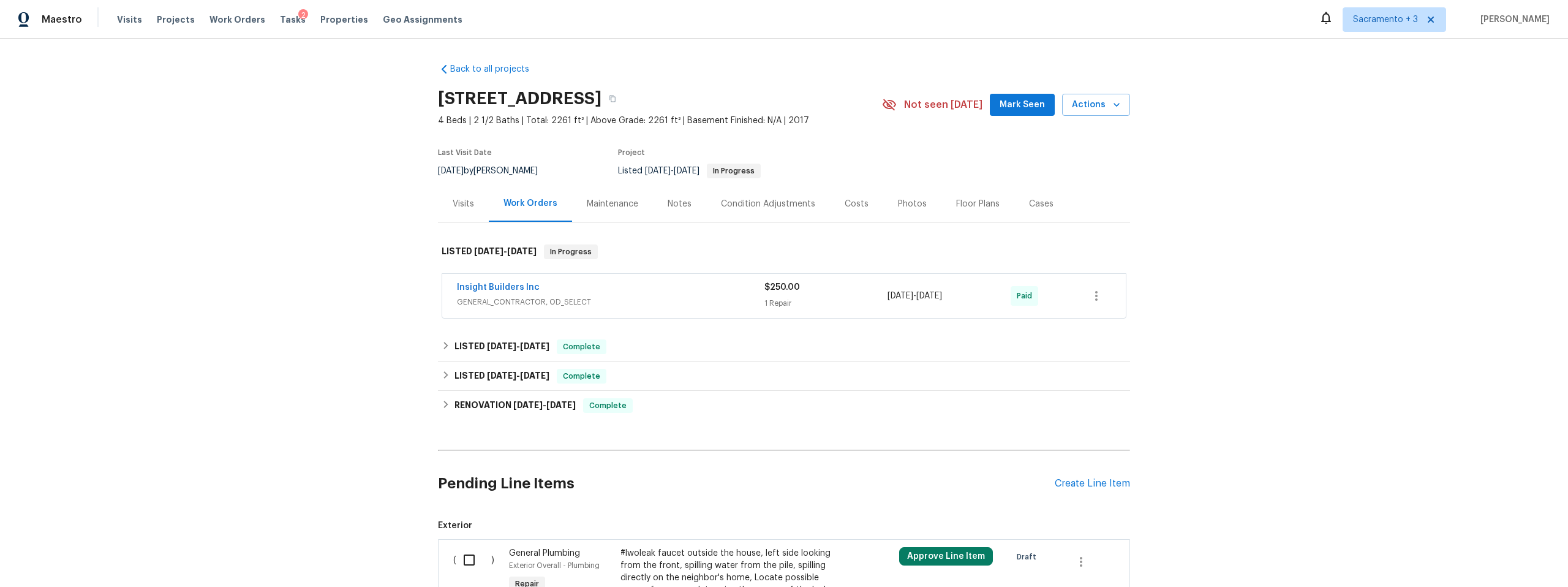
click at [460, 203] on div "Visits" at bounding box center [464, 203] width 22 height 12
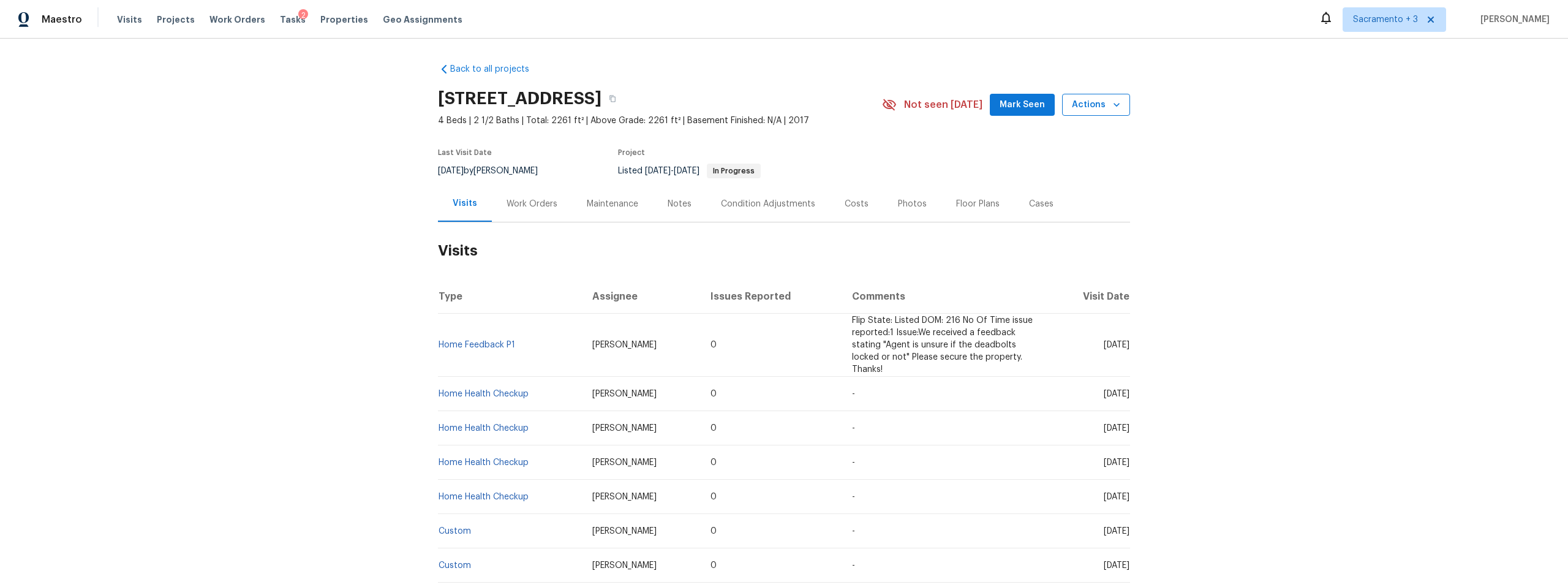
click at [1121, 100] on button "Actions" at bounding box center [1096, 105] width 68 height 22
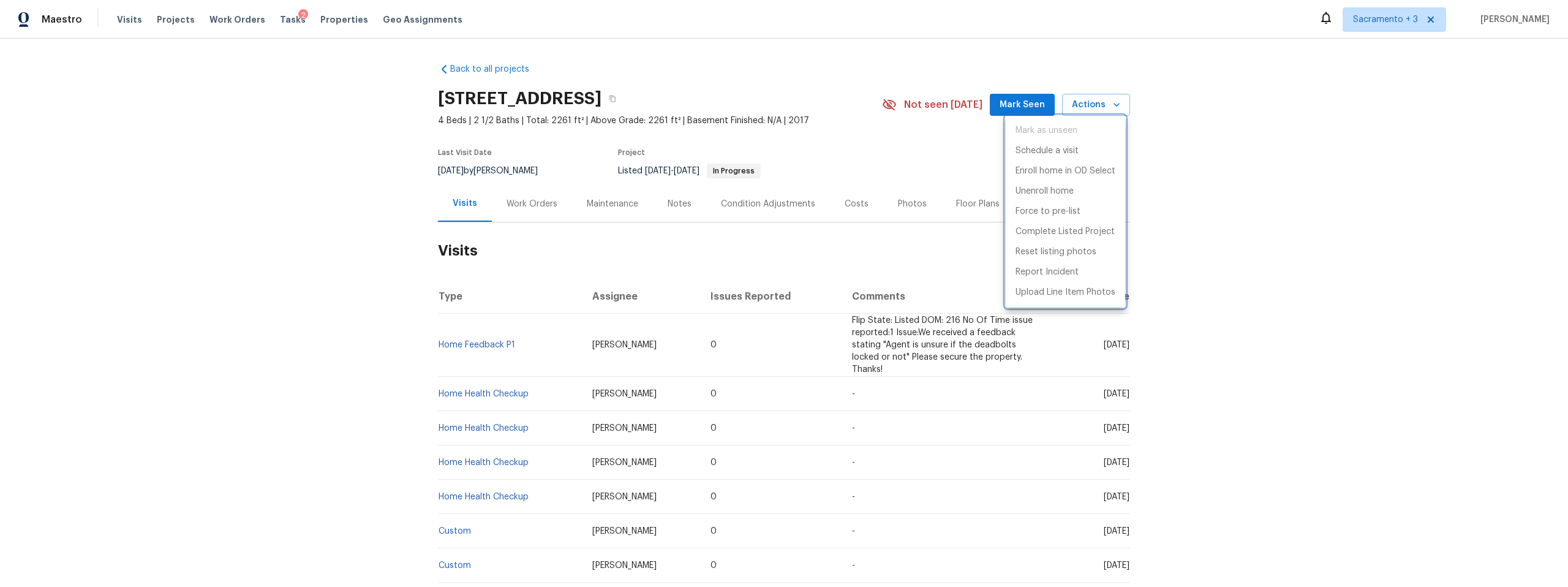
click at [1234, 114] on div at bounding box center [784, 293] width 1568 height 587
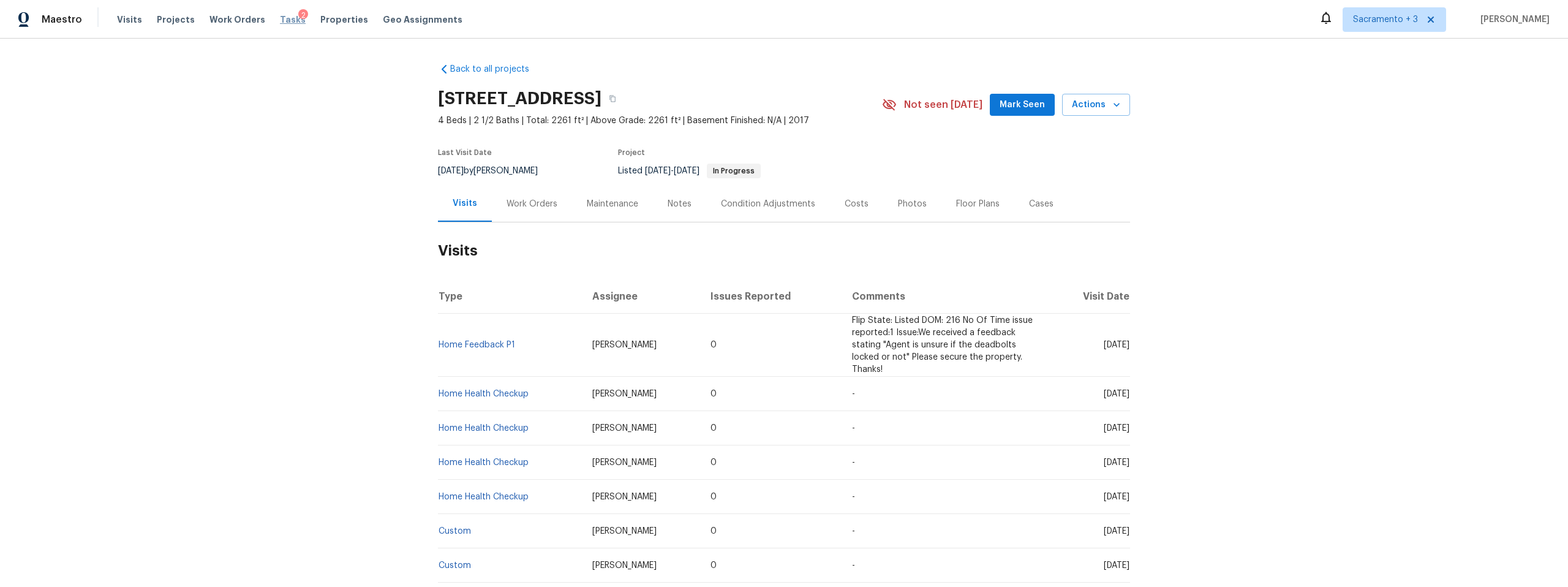
click at [283, 22] on span "Tasks" at bounding box center [292, 20] width 26 height 8
click at [616, 102] on icon "button" at bounding box center [612, 98] width 7 height 7
click at [616, 99] on icon "button" at bounding box center [612, 98] width 7 height 7
click at [900, 208] on div "Photos" at bounding box center [912, 203] width 29 height 12
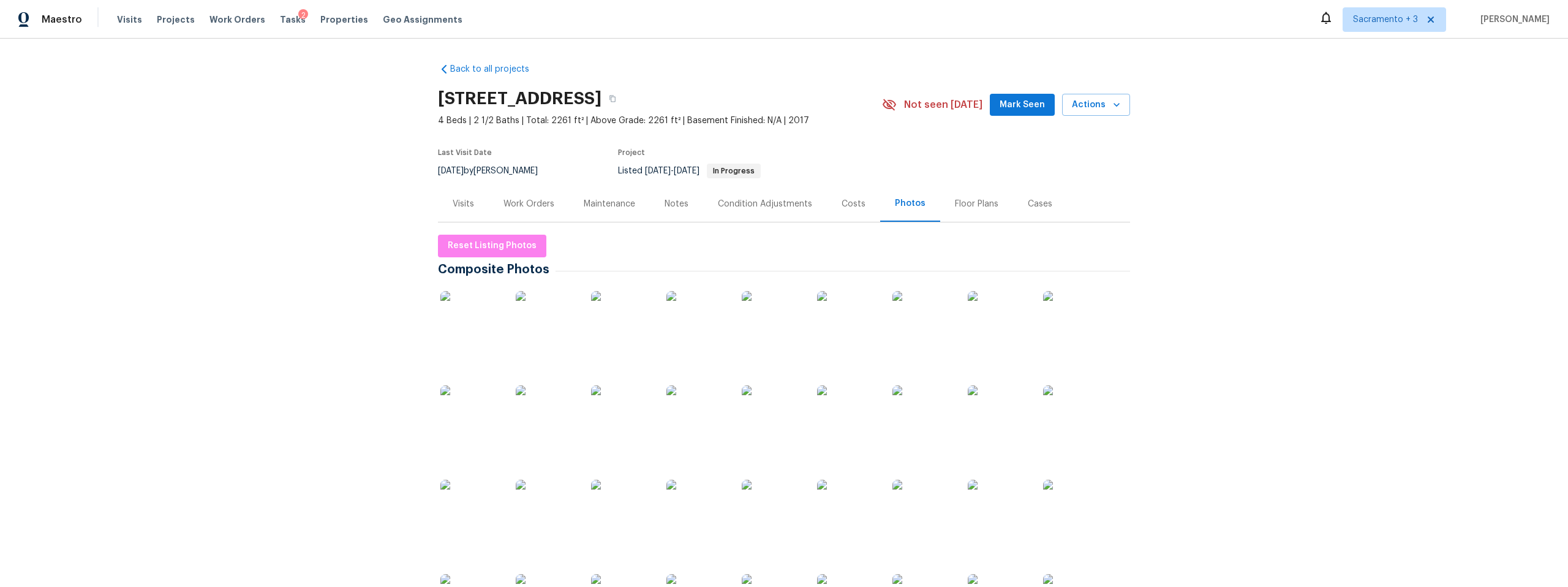
click at [665, 201] on div "Notes" at bounding box center [677, 203] width 24 height 12
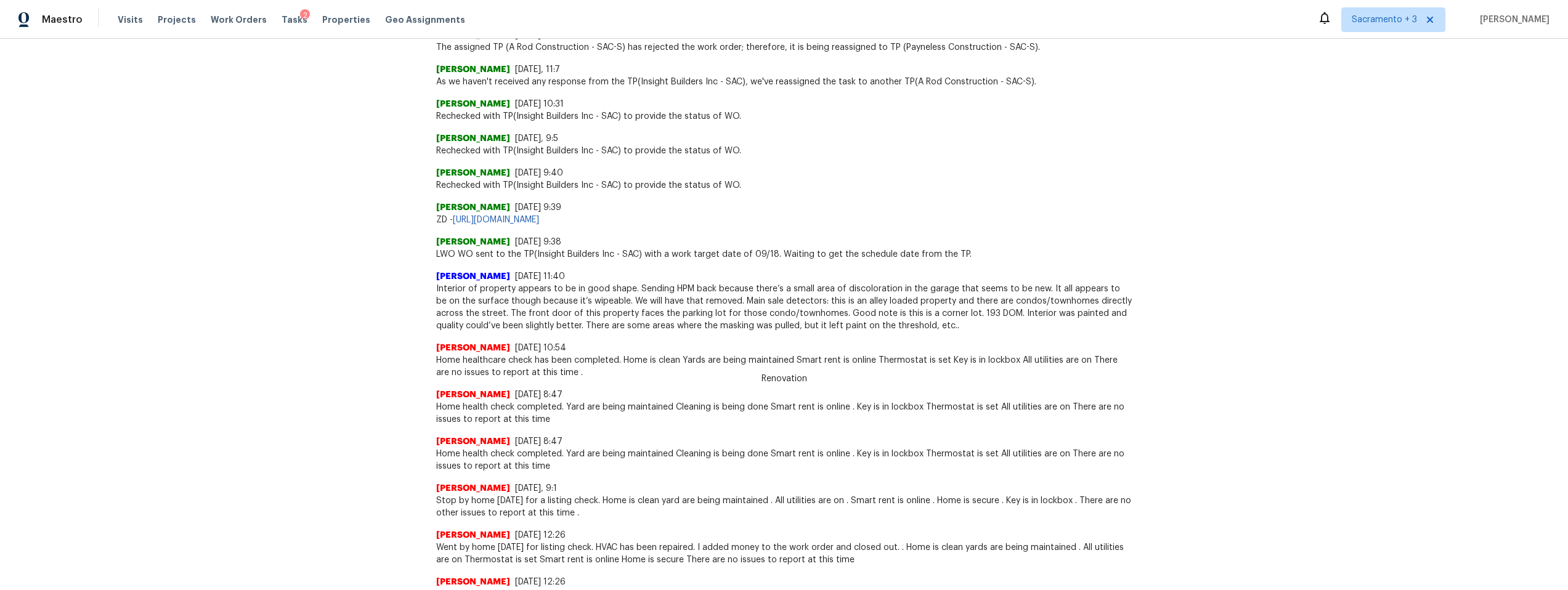
scroll to position [827, 0]
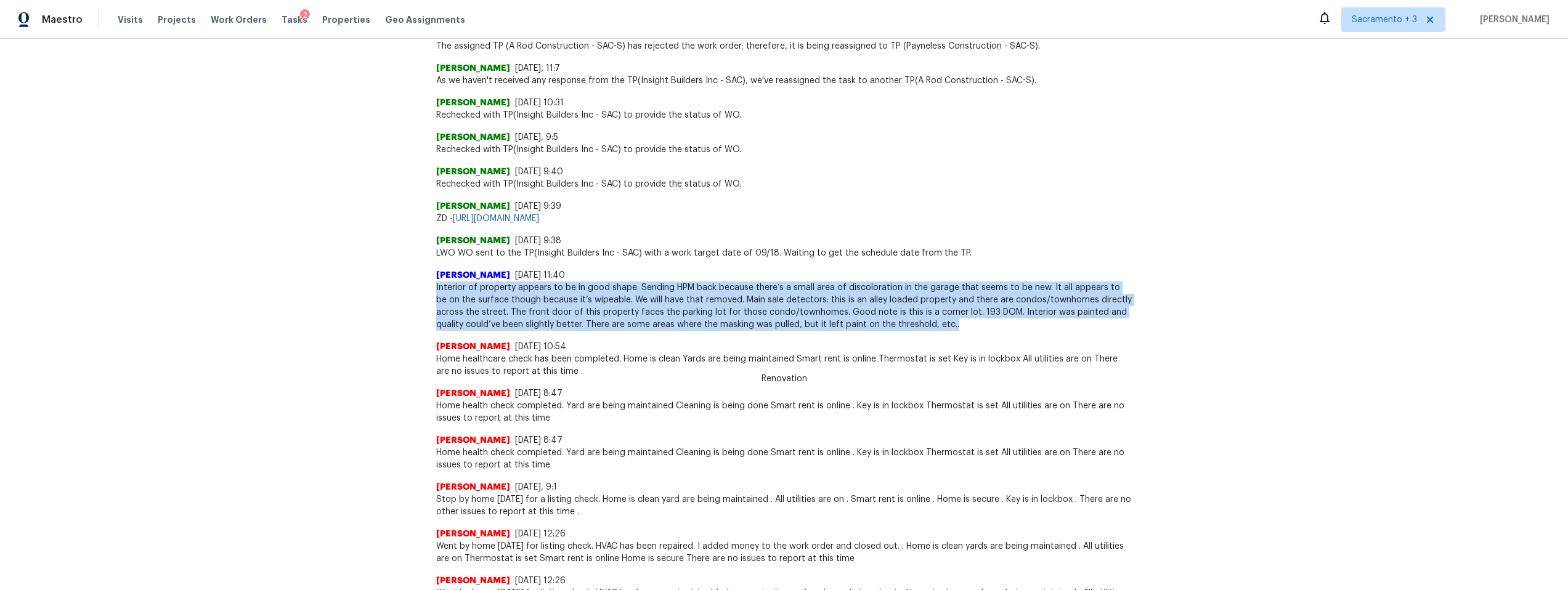
drag, startPoint x: 429, startPoint y: 285, endPoint x: 923, endPoint y: 326, distance: 495.7
click at [923, 326] on div "Back to all projects 4579 Juneberry Dr, Sacramento, CA 95834 4 Beds | 2 1/2 Bat…" at bounding box center [784, 314] width 1568 height 551
click at [943, 297] on span "Interior of property appears to be in good shape. Sending HPM back because ther…" at bounding box center [784, 306] width 696 height 49
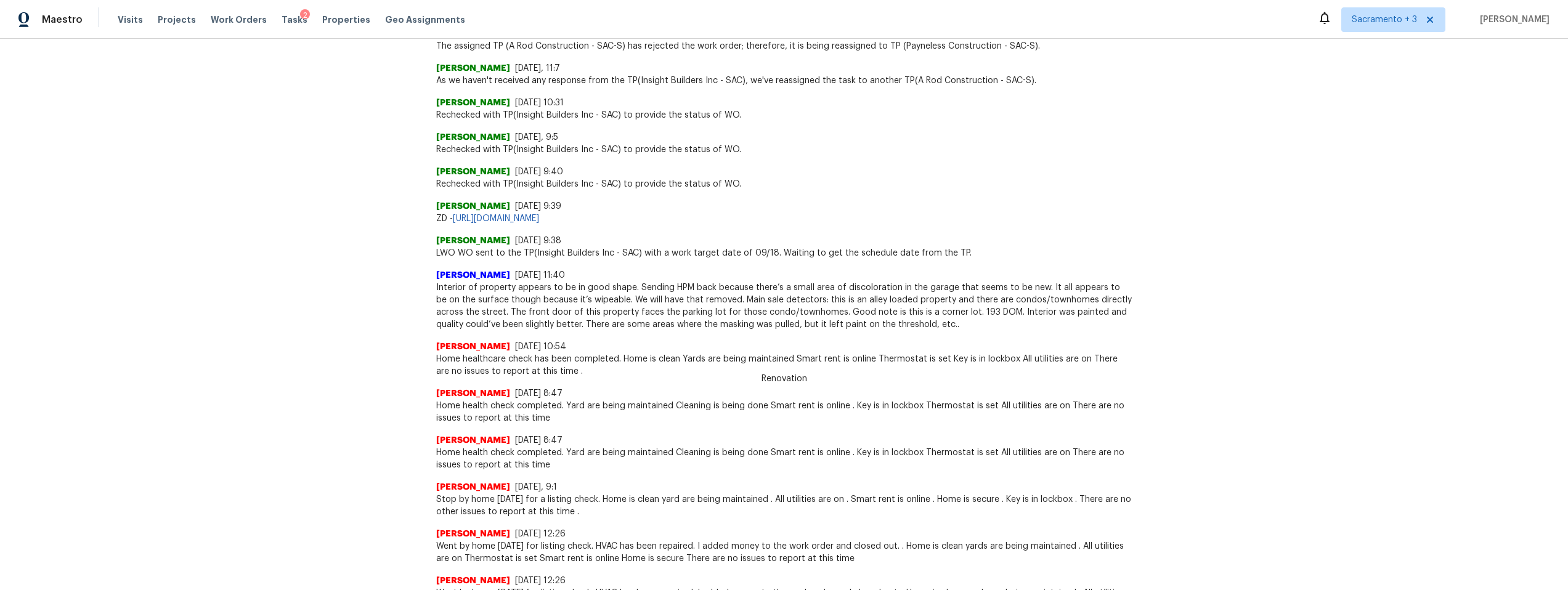
click at [1035, 287] on span "Interior of property appears to be in good shape. Sending HPM back because ther…" at bounding box center [784, 306] width 696 height 49
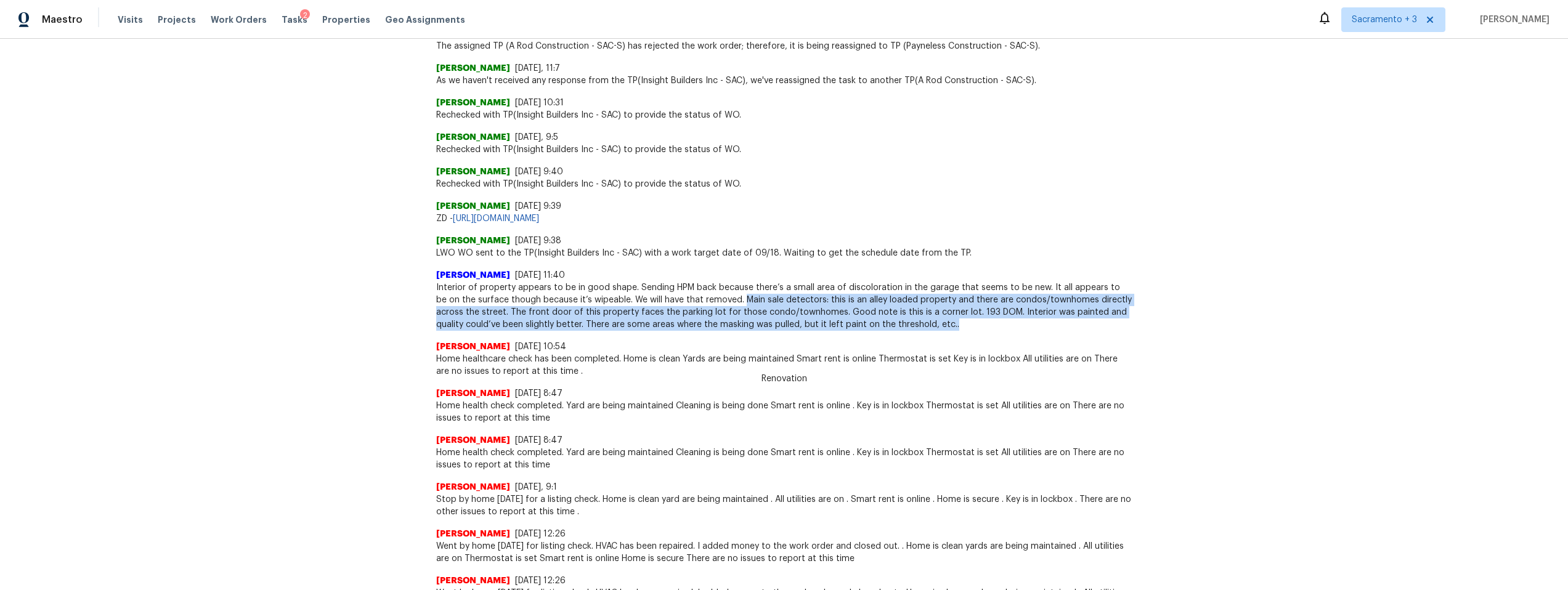
drag, startPoint x: 714, startPoint y: 301, endPoint x: 973, endPoint y: 323, distance: 259.9
click at [973, 323] on span "Interior of property appears to be in good shape. Sending HPM back because ther…" at bounding box center [784, 306] width 696 height 49
copy span "Main sale detectors: this is an alley loaded property and there are condos/town…"
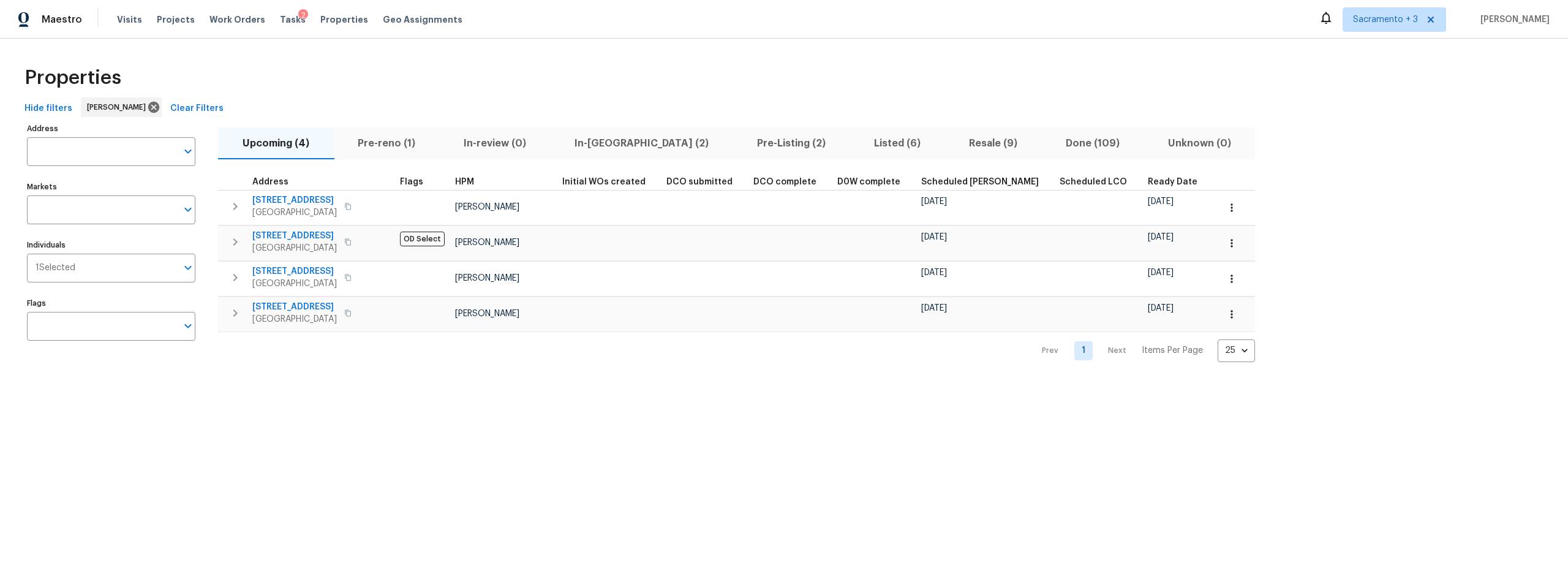
click at [1148, 178] on span "Ready Date" at bounding box center [1172, 182] width 50 height 8
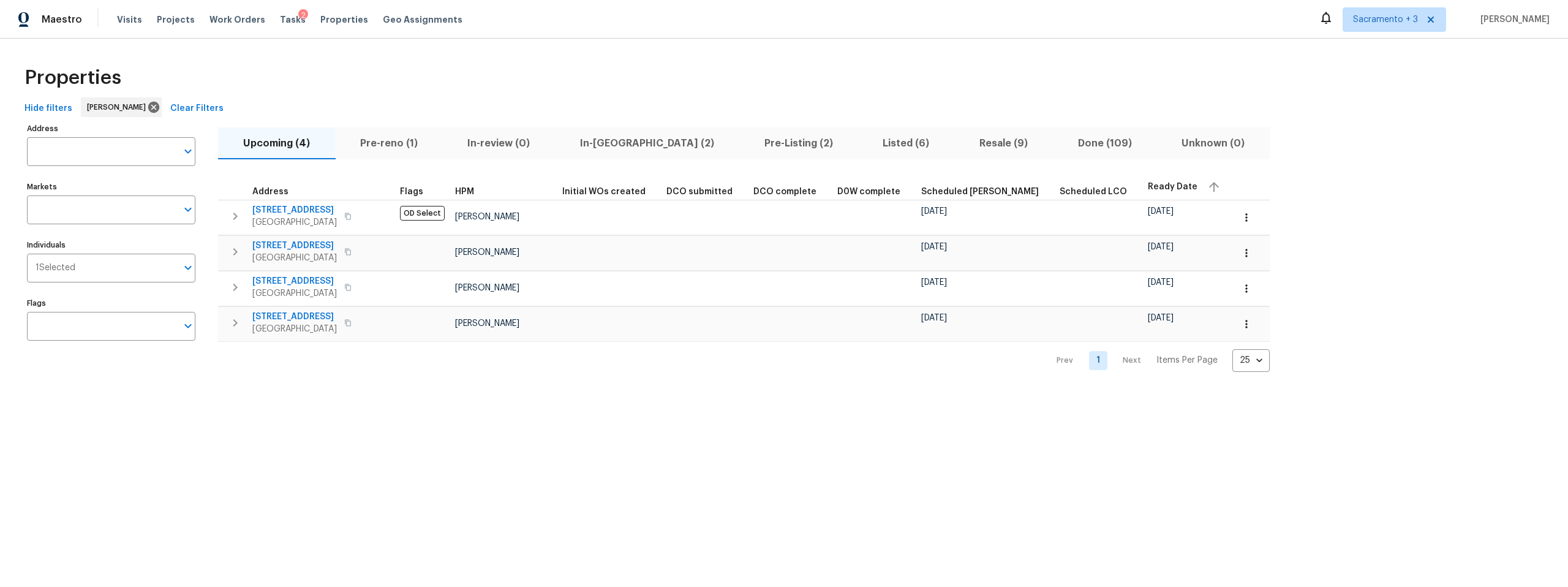
click at [379, 140] on span "Pre-reno (1)" at bounding box center [388, 143] width 93 height 17
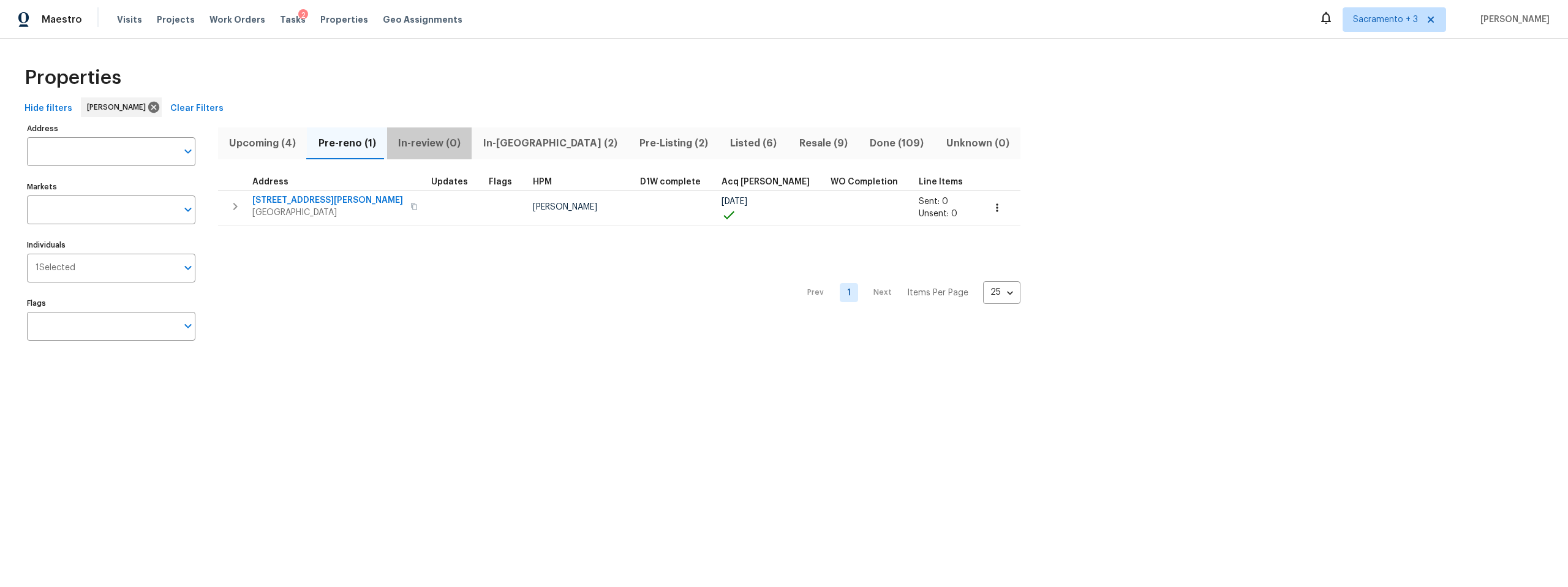
click at [422, 145] on span "In-review (0)" at bounding box center [430, 143] width 70 height 17
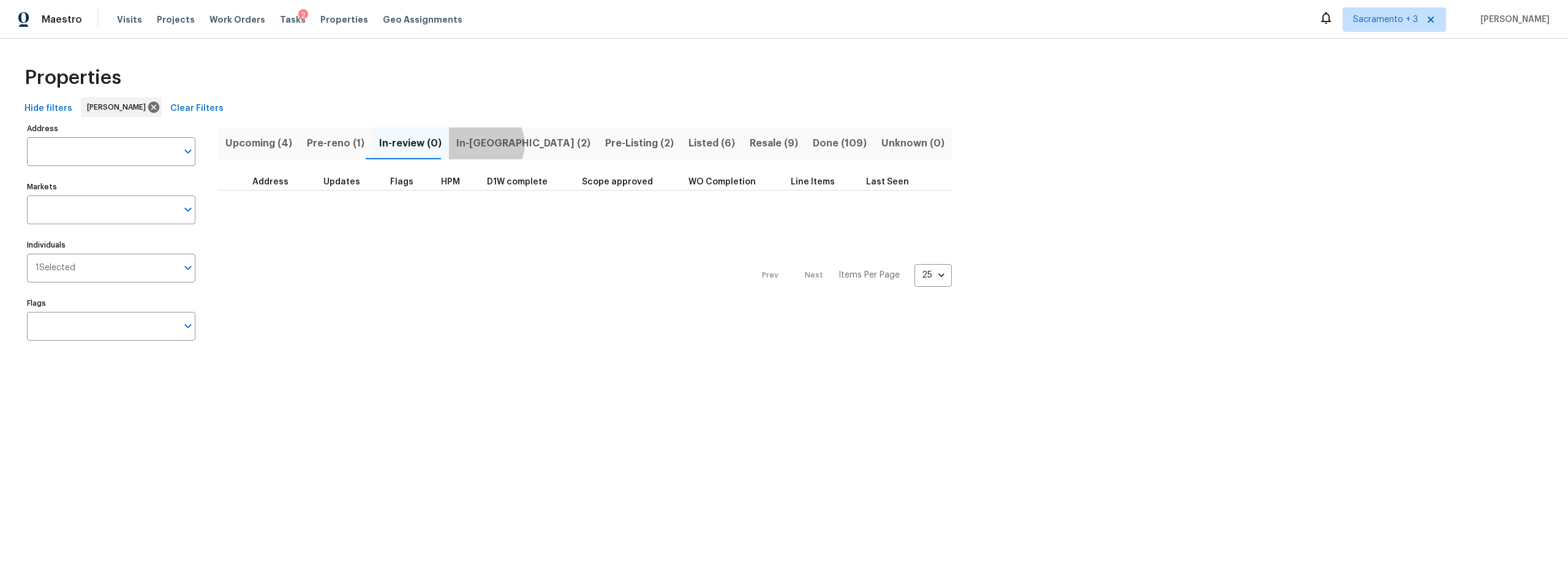
click at [477, 144] on span "In-reno (2)" at bounding box center [523, 143] width 134 height 17
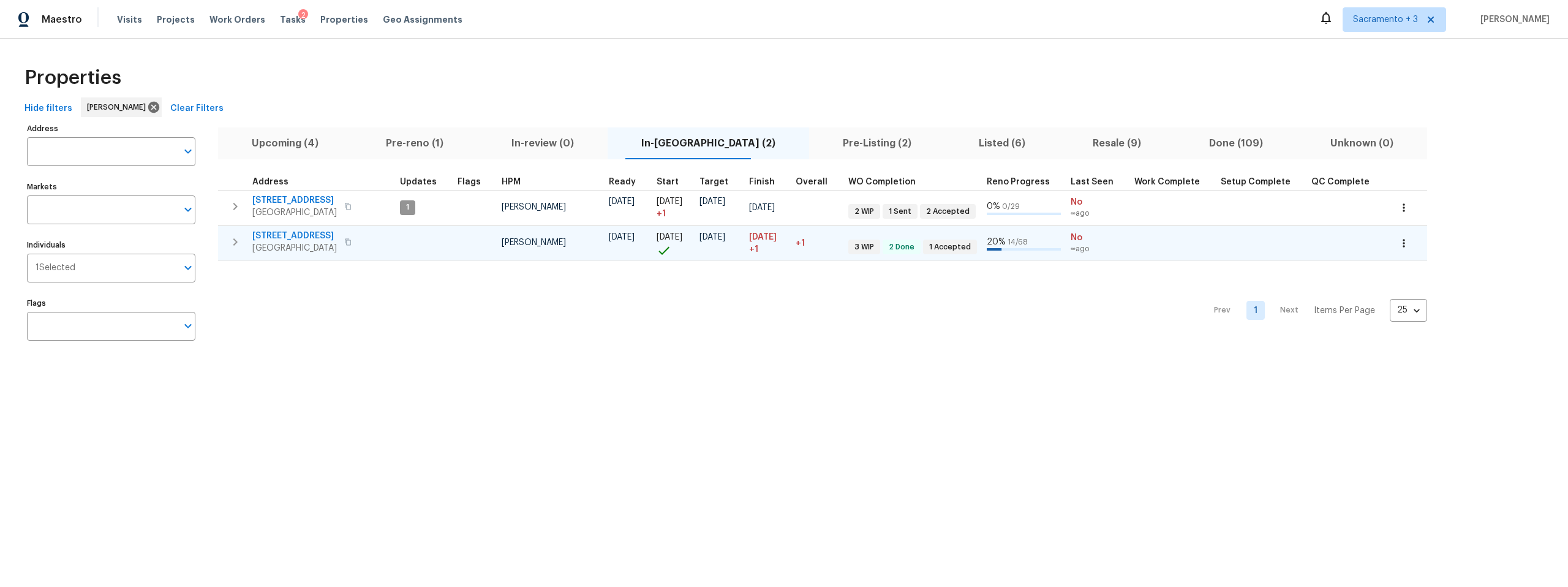
click at [234, 241] on icon "button" at bounding box center [235, 242] width 15 height 15
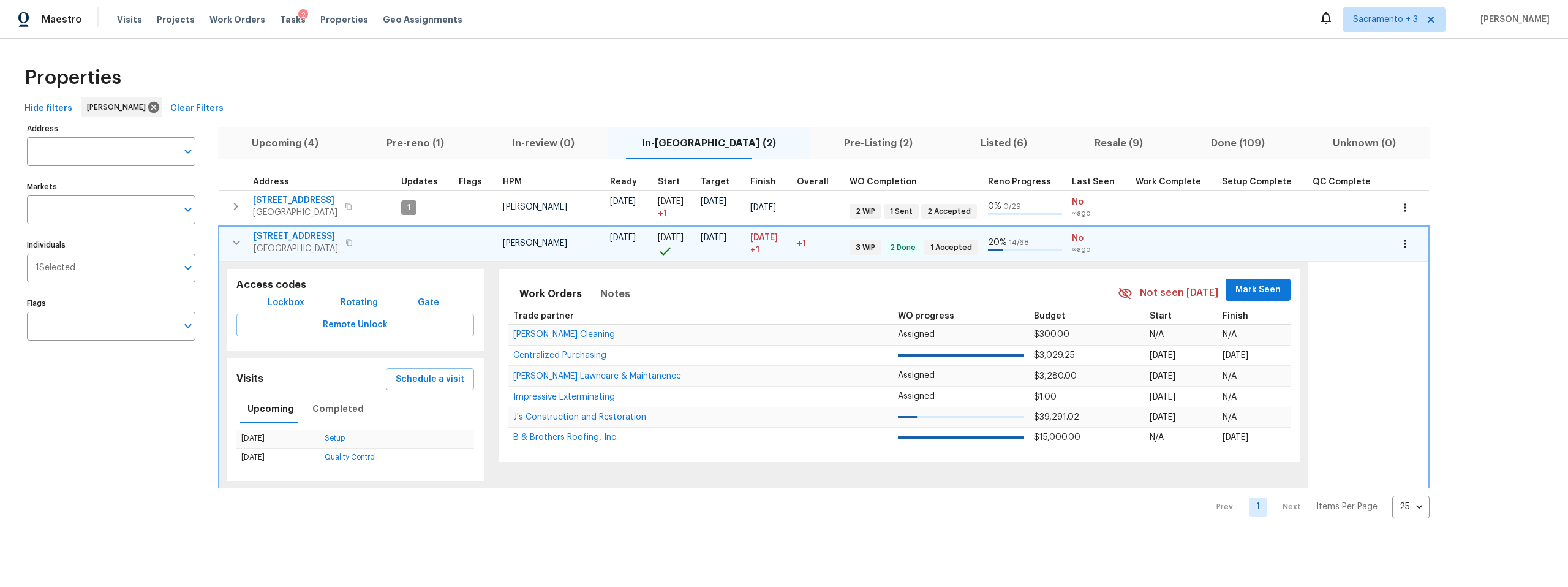
click at [286, 232] on span "4515 Montril Way" at bounding box center [296, 236] width 85 height 12
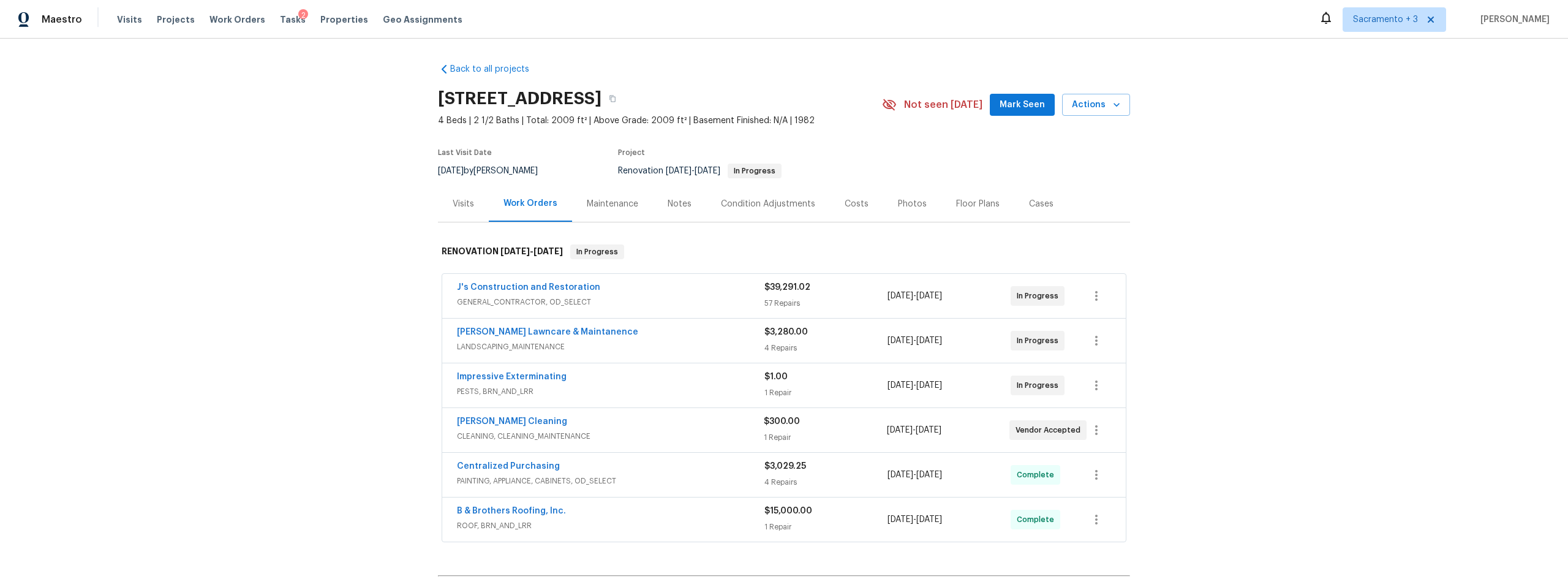
click at [673, 204] on div "Notes" at bounding box center [680, 203] width 24 height 12
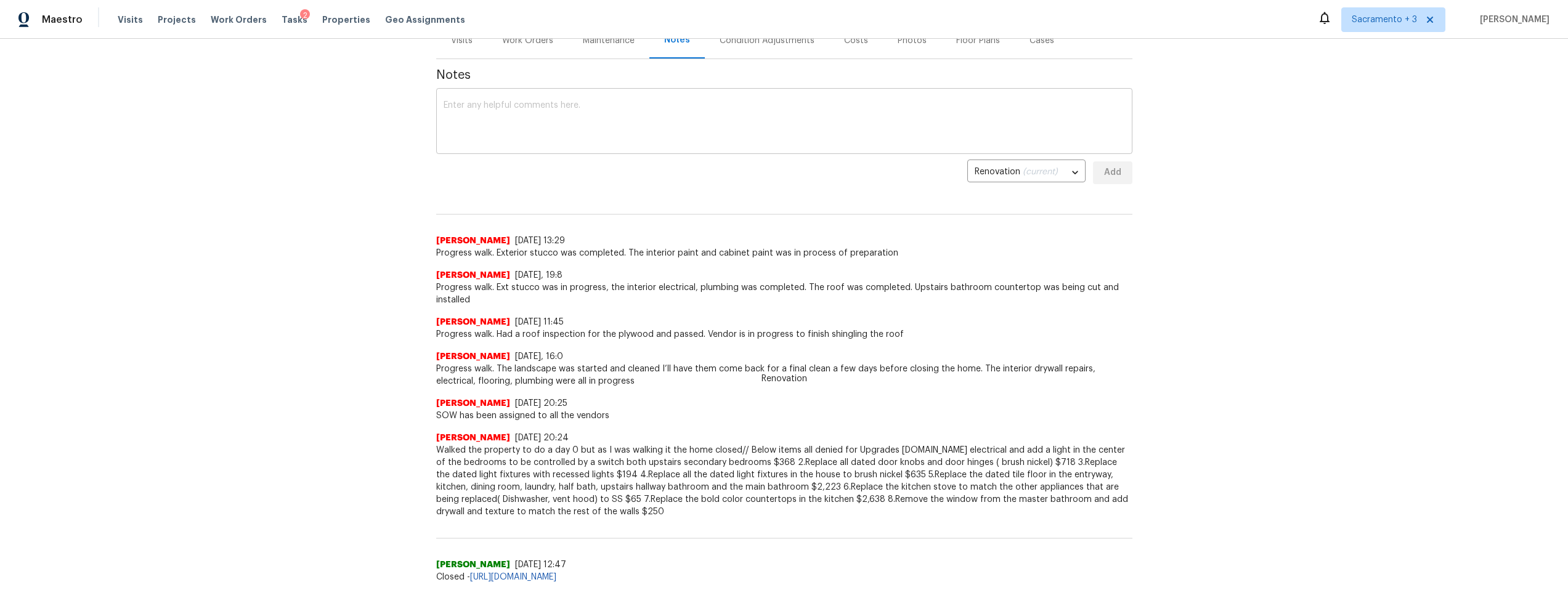
scroll to position [162, 0]
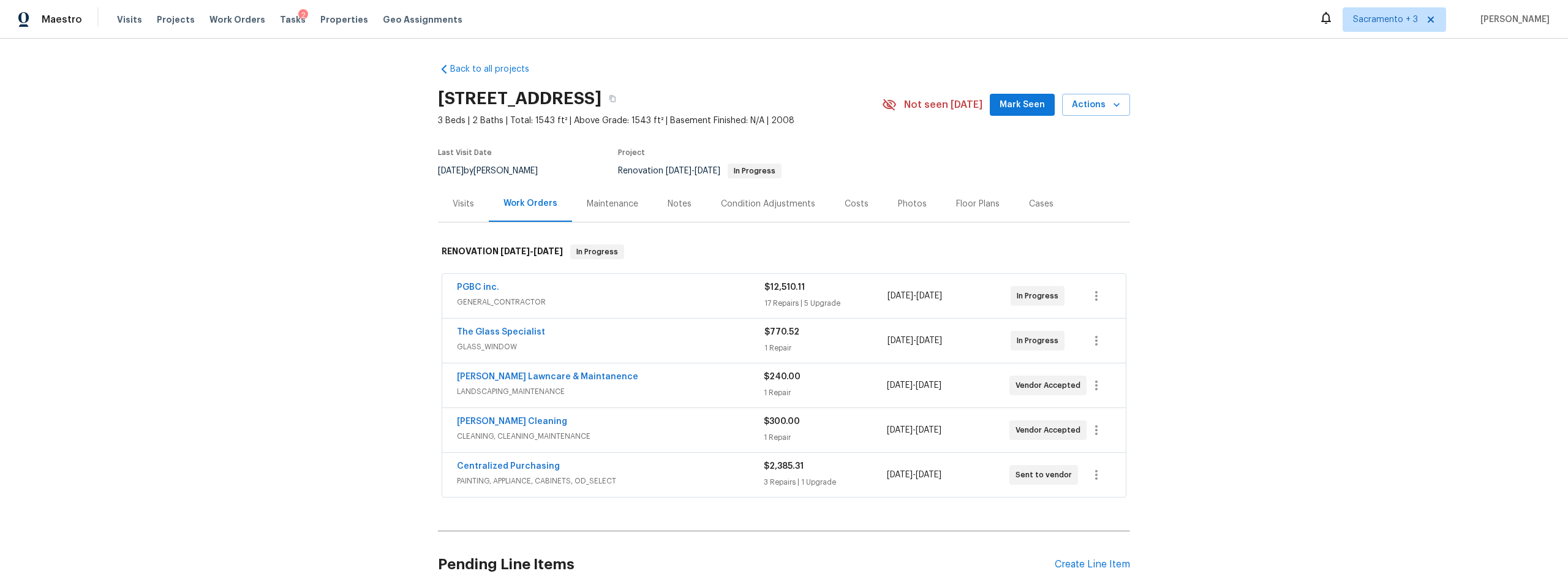
click at [461, 205] on div "Visits" at bounding box center [464, 203] width 22 height 12
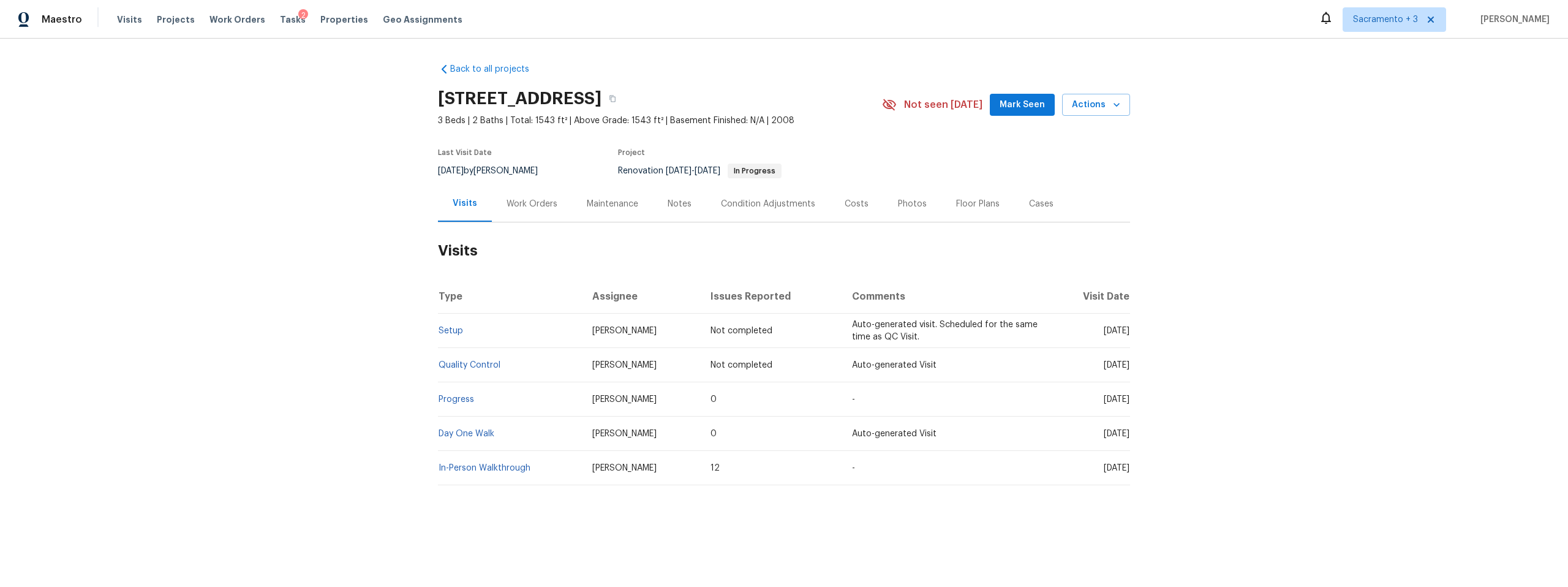
click at [668, 201] on div "Notes" at bounding box center [680, 203] width 24 height 12
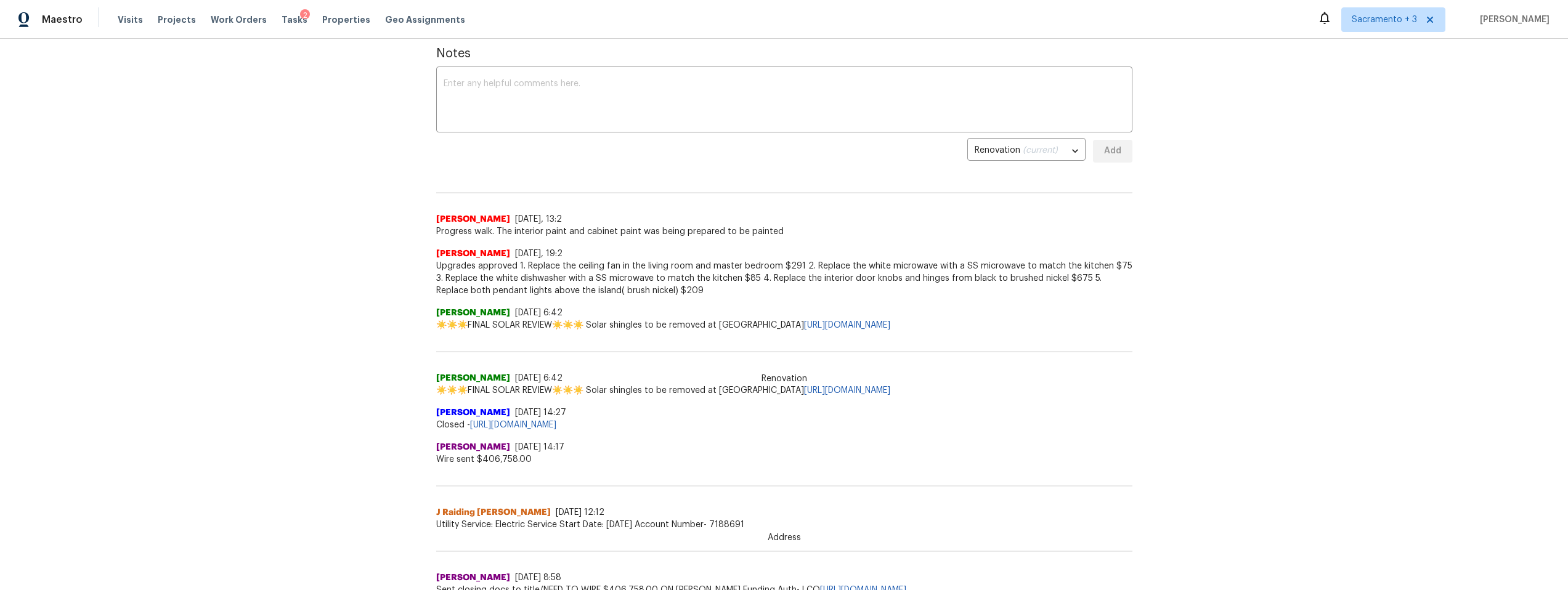
scroll to position [211, 0]
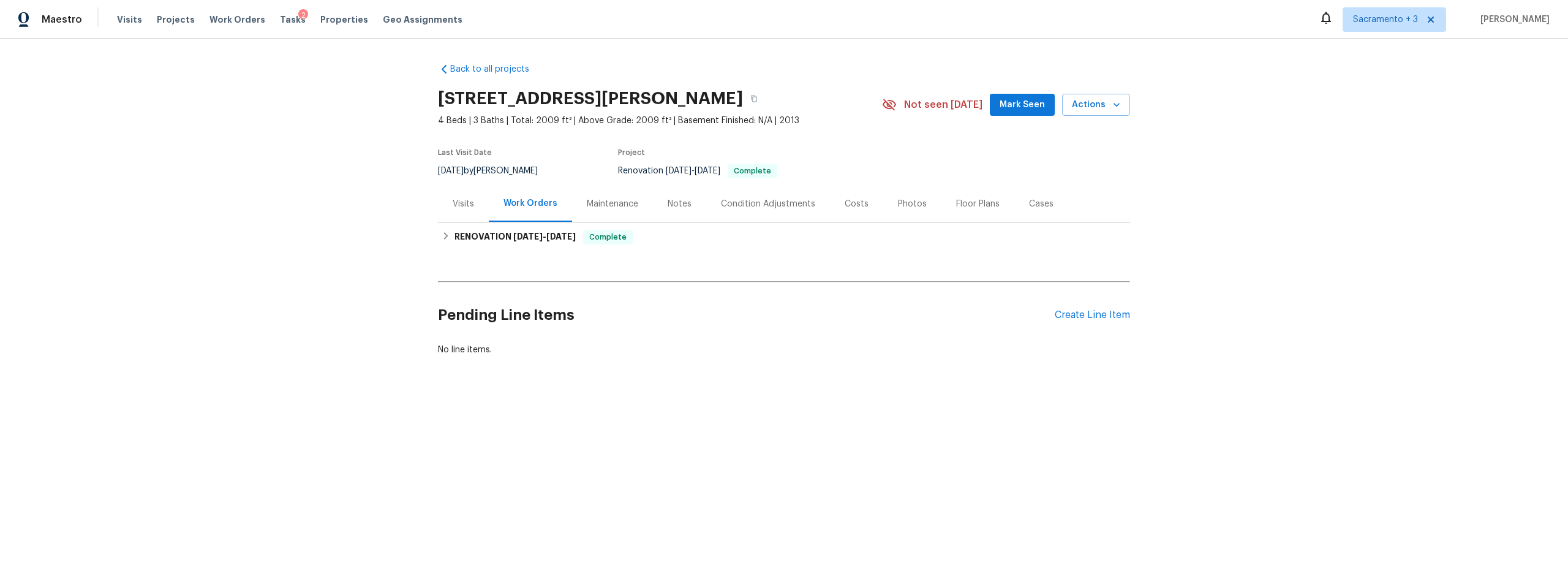
click at [899, 207] on div "Photos" at bounding box center [912, 203] width 29 height 12
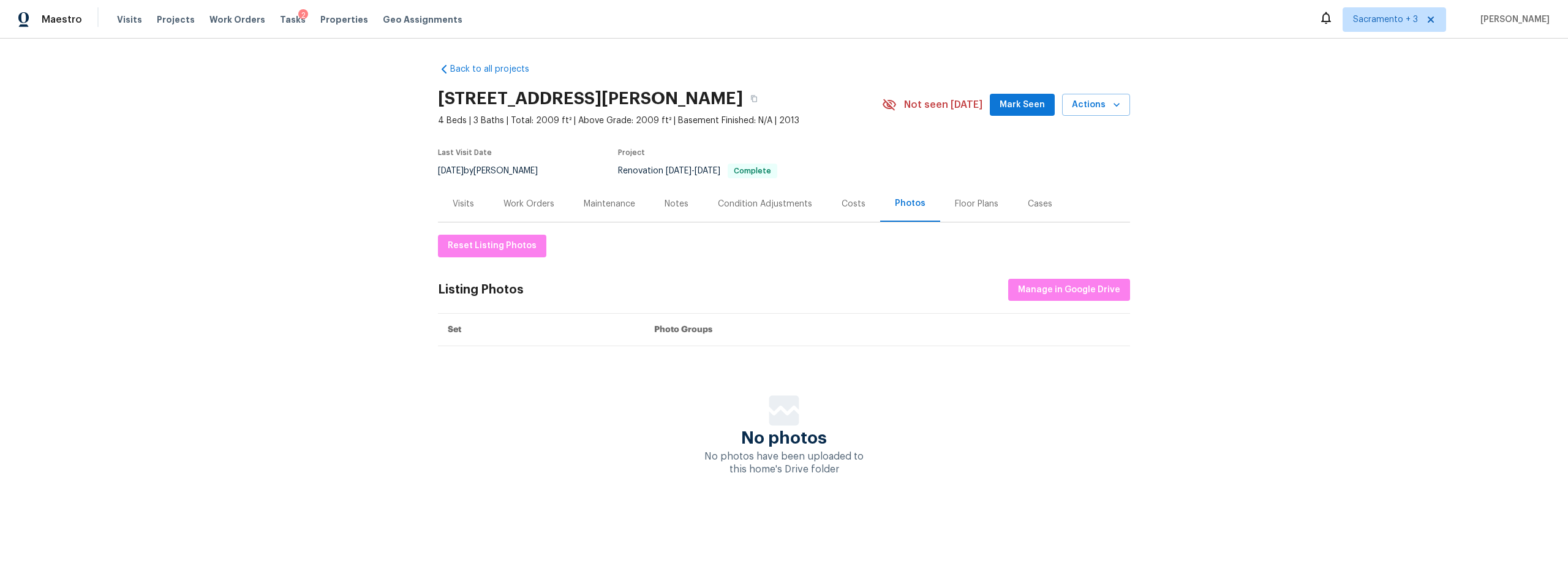
click at [676, 201] on div "Notes" at bounding box center [677, 203] width 24 height 12
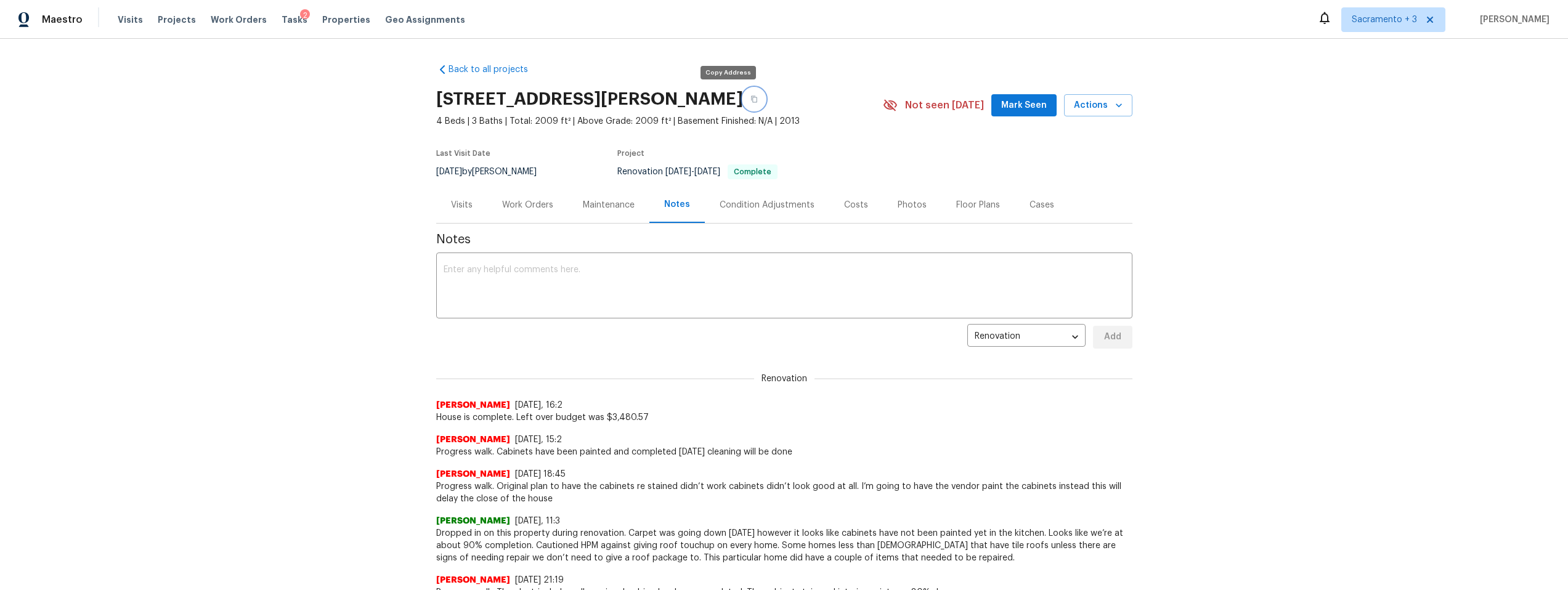
click at [751, 98] on icon "button" at bounding box center [754, 99] width 6 height 7
